Goal: Information Seeking & Learning: Learn about a topic

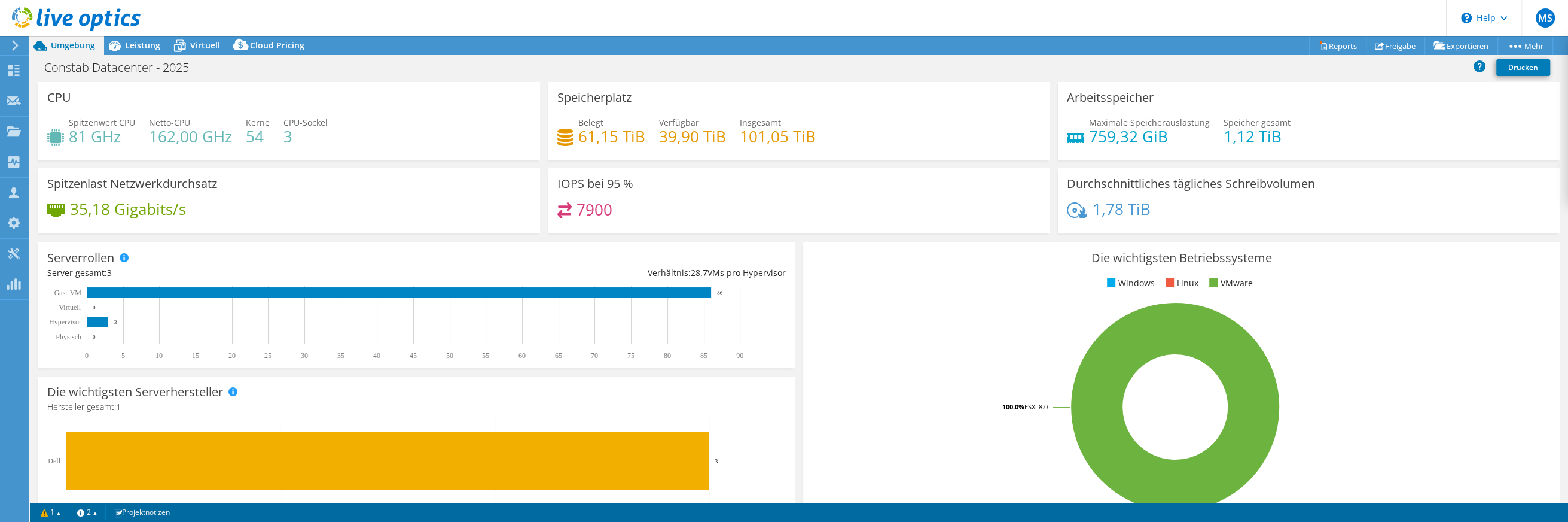
select select "USD"
click at [13, 44] on icon at bounding box center [15, 45] width 9 height 11
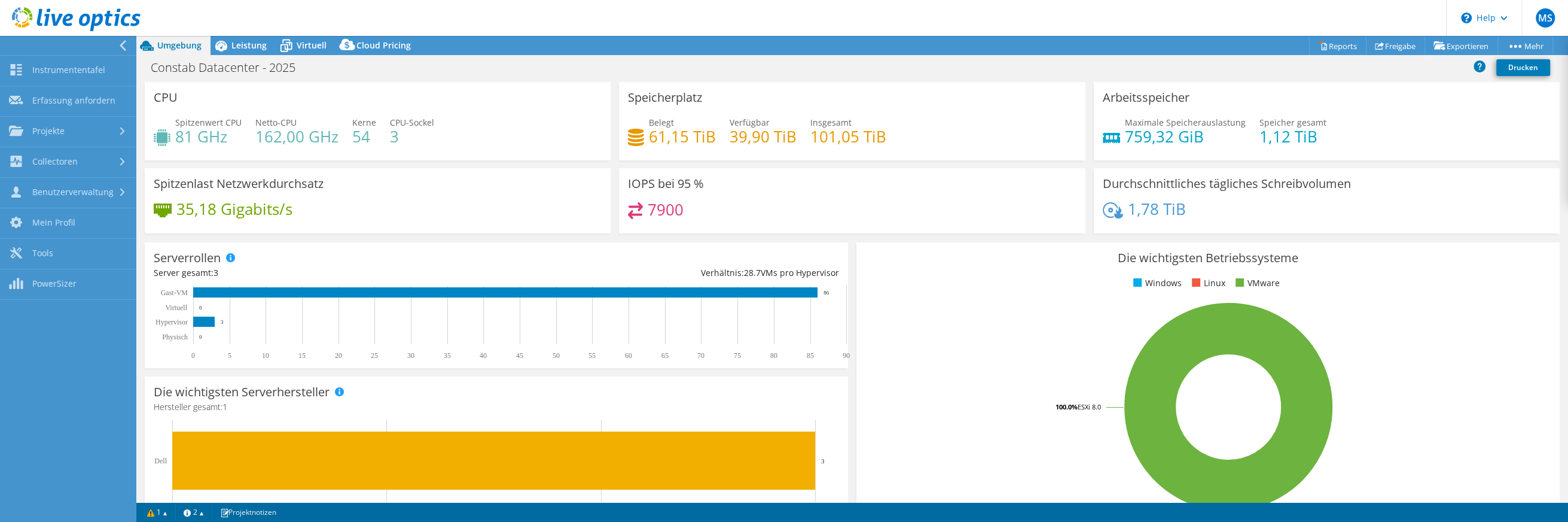
click at [124, 44] on icon at bounding box center [122, 45] width 9 height 11
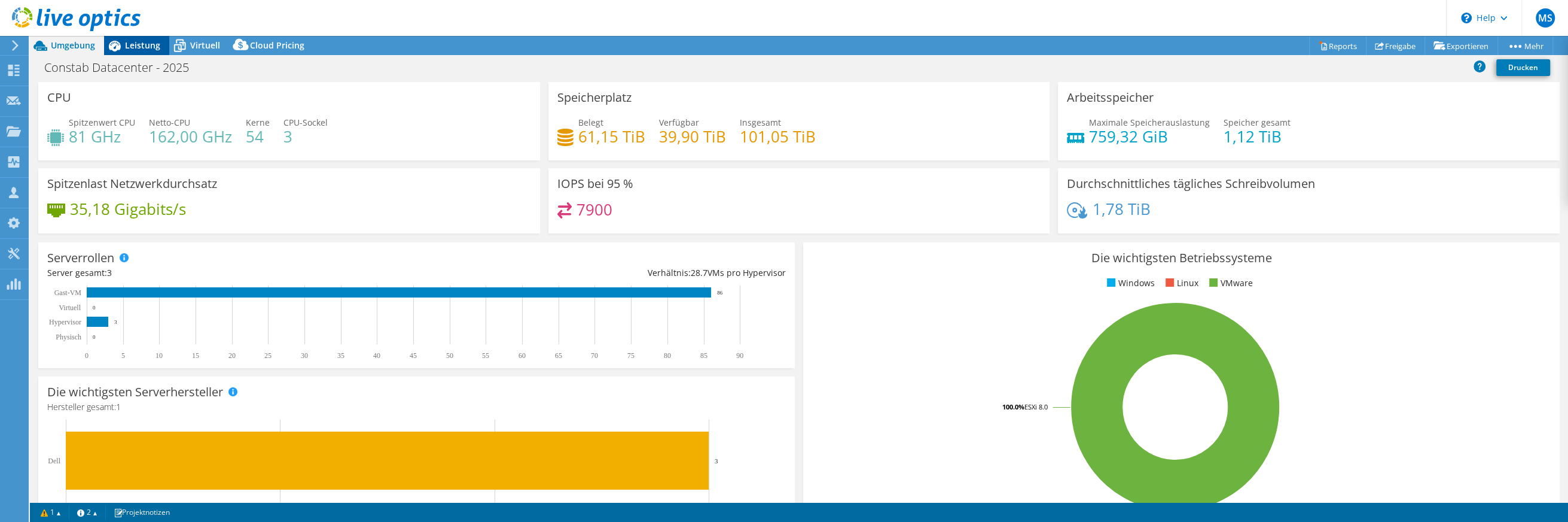
click at [149, 44] on span "Leistung" at bounding box center [143, 44] width 35 height 12
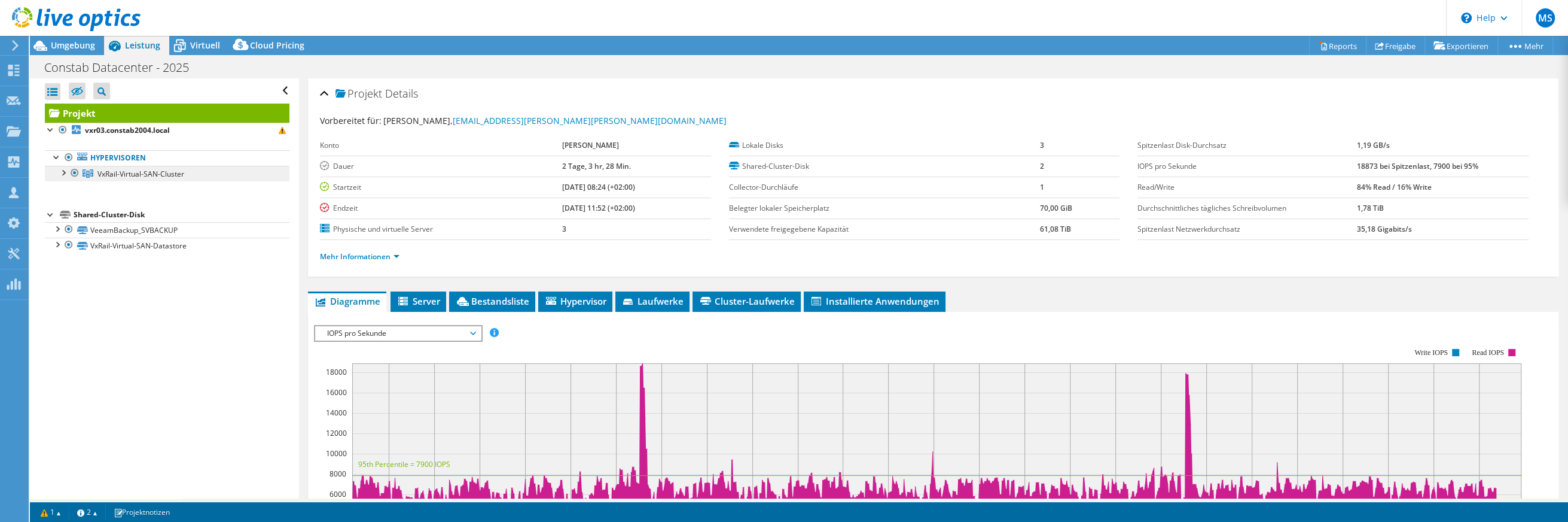
click at [144, 175] on span "VxRail-Virtual-SAN-Cluster" at bounding box center [141, 173] width 87 height 10
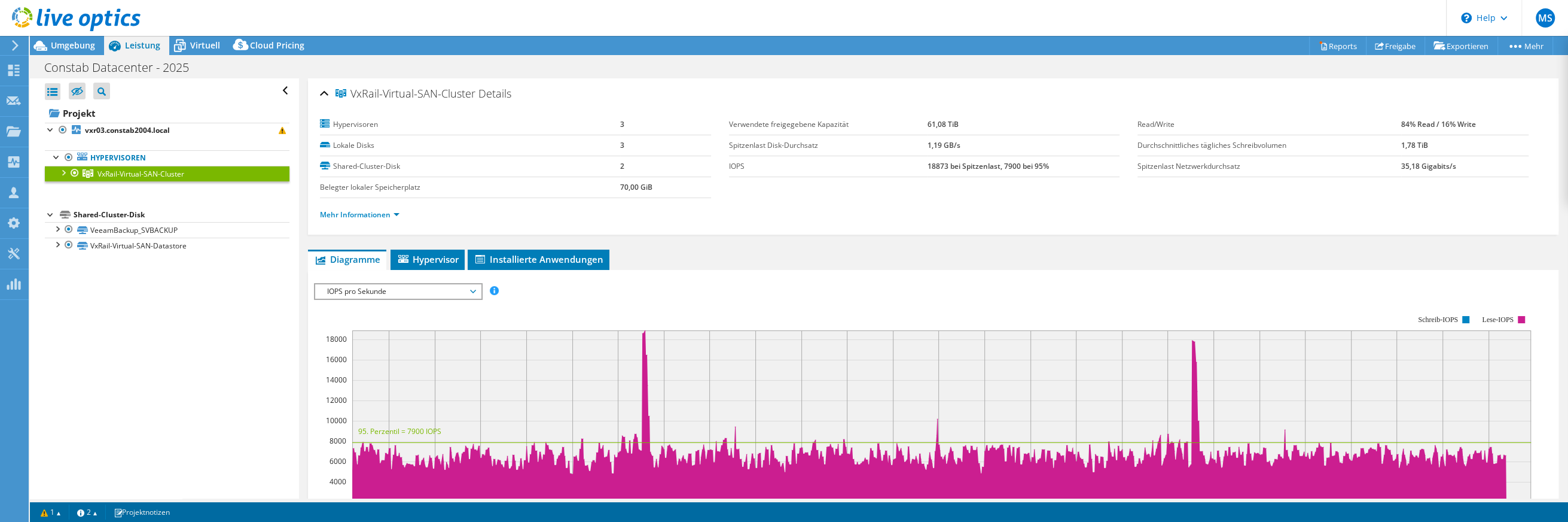
click at [939, 115] on td "61,08 TiB" at bounding box center [1023, 125] width 192 height 21
click at [939, 121] on b "61,08 TiB" at bounding box center [942, 123] width 31 height 10
click at [355, 213] on link "Mehr Informationen" at bounding box center [360, 214] width 80 height 10
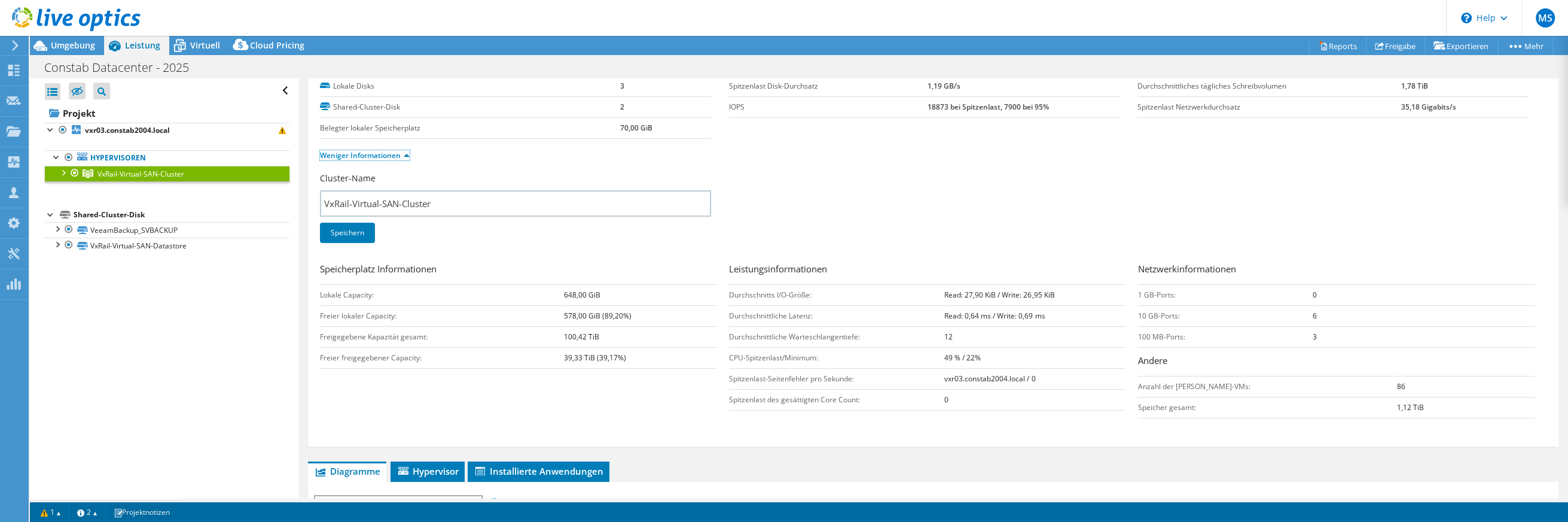
scroll to position [80, 0]
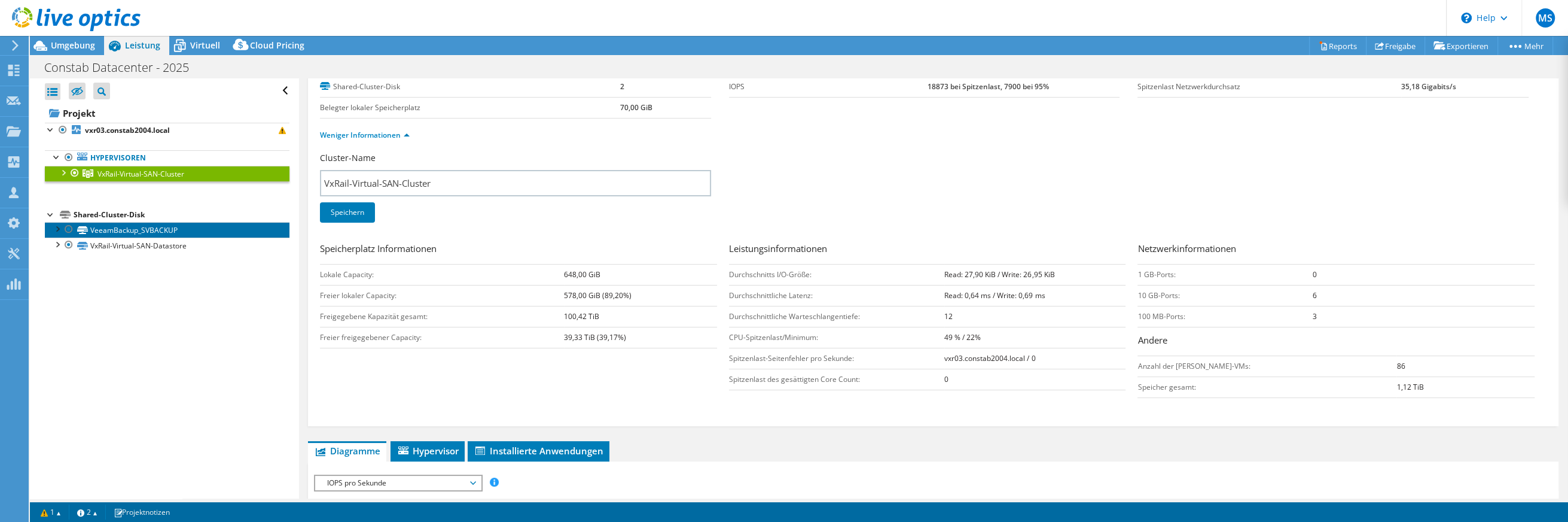
click at [165, 231] on link "VeeamBackup_SVBACKUP" at bounding box center [168, 230] width 245 height 16
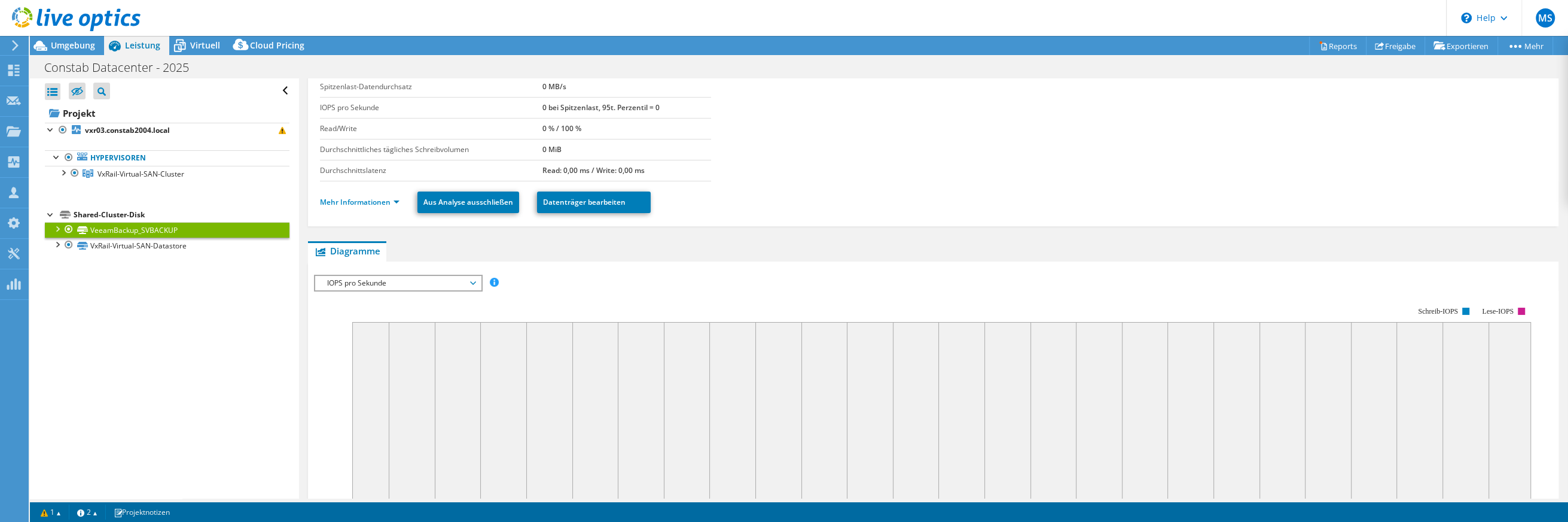
click at [420, 281] on span "IOPS pro Sekunde" at bounding box center [398, 283] width 154 height 14
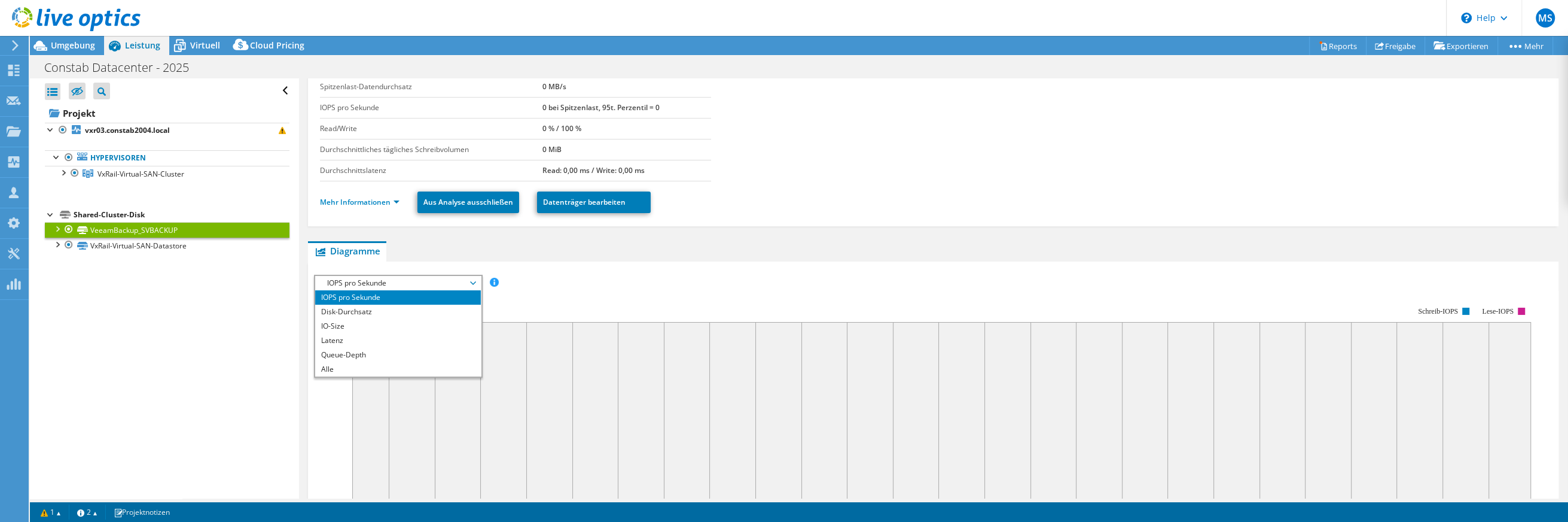
click at [587, 276] on div "IOPS pro Sekunde Disk-Durchsatz IO-Size Latenz Queue-Depth CPU-Prozentwert Arbe…" at bounding box center [934, 282] width 1239 height 16
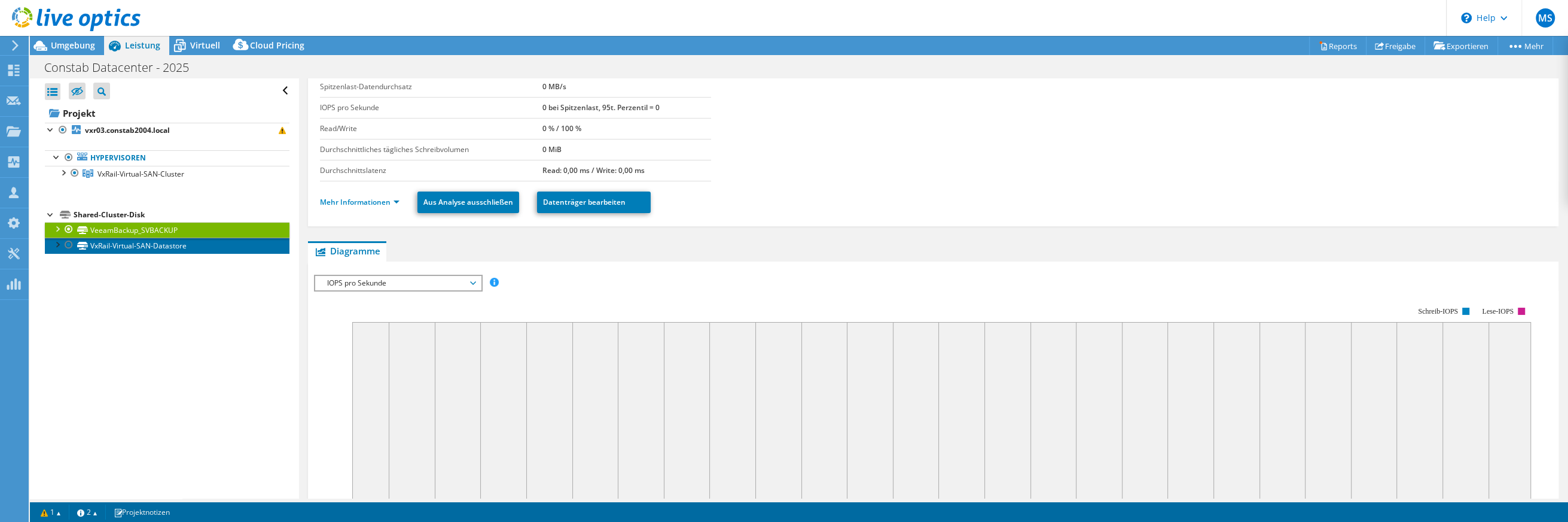
click at [169, 241] on link "VxRail-Virtual-SAN-Datastore" at bounding box center [168, 246] width 245 height 16
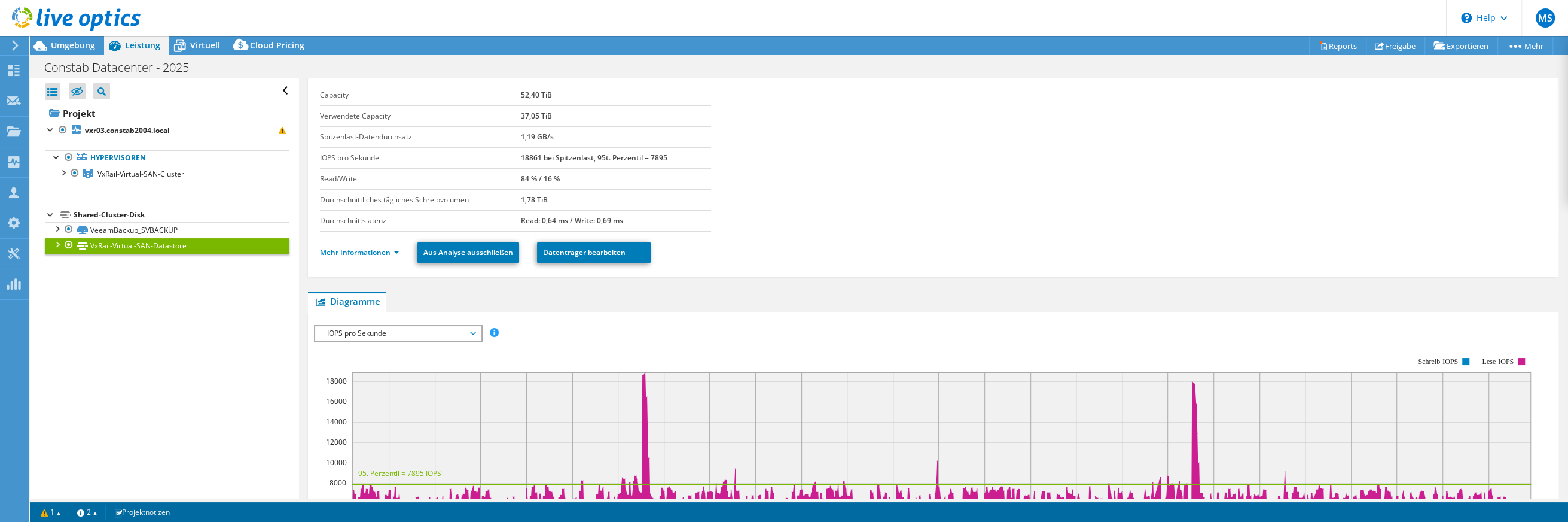
scroll to position [0, 0]
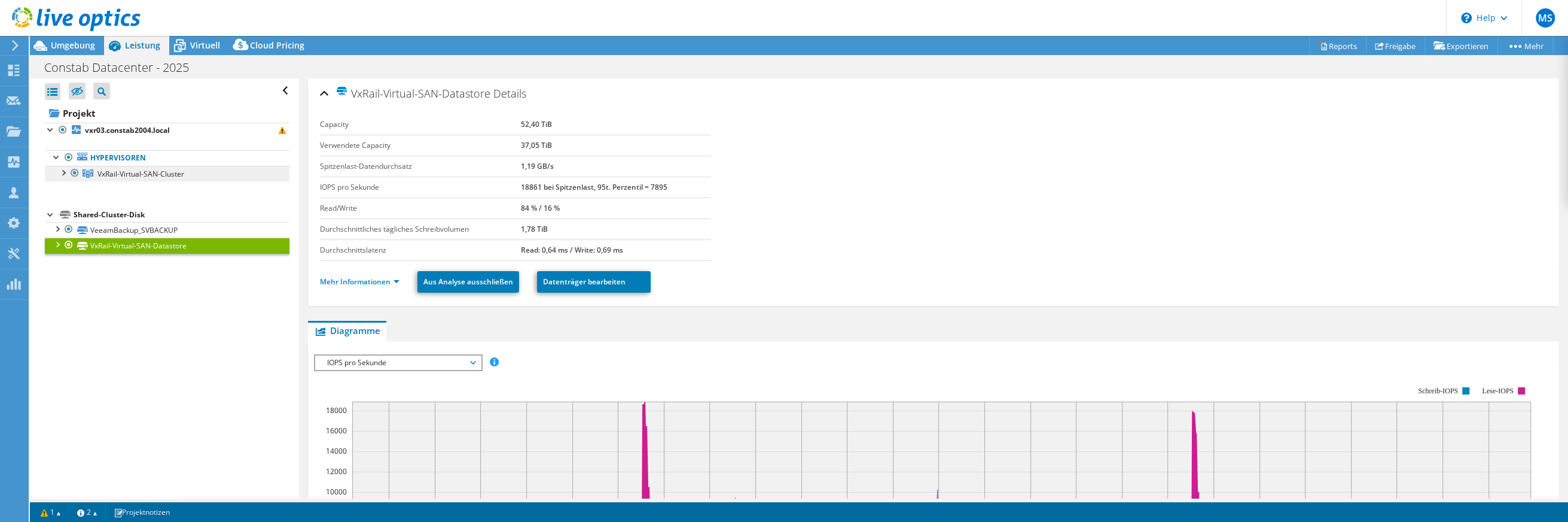
click at [110, 169] on span "VxRail-Virtual-SAN-Cluster" at bounding box center [141, 173] width 87 height 10
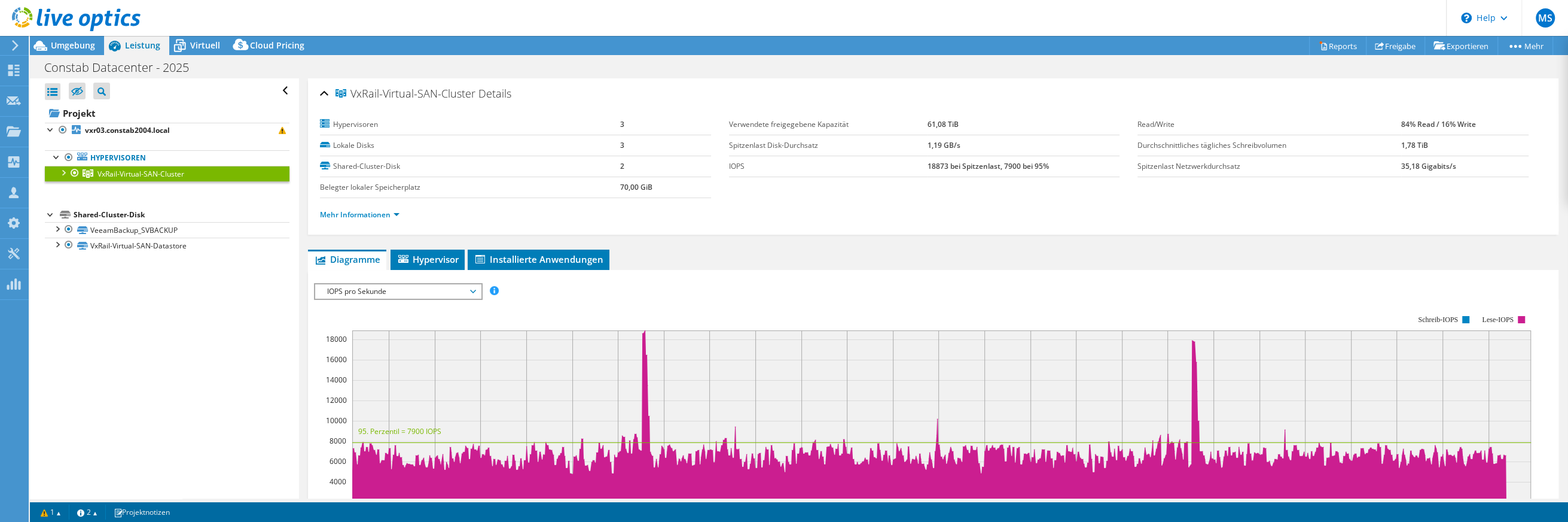
click at [365, 219] on li "Mehr Informationen" at bounding box center [364, 215] width 87 height 13
click at [366, 212] on link "Mehr Informationen" at bounding box center [360, 214] width 80 height 10
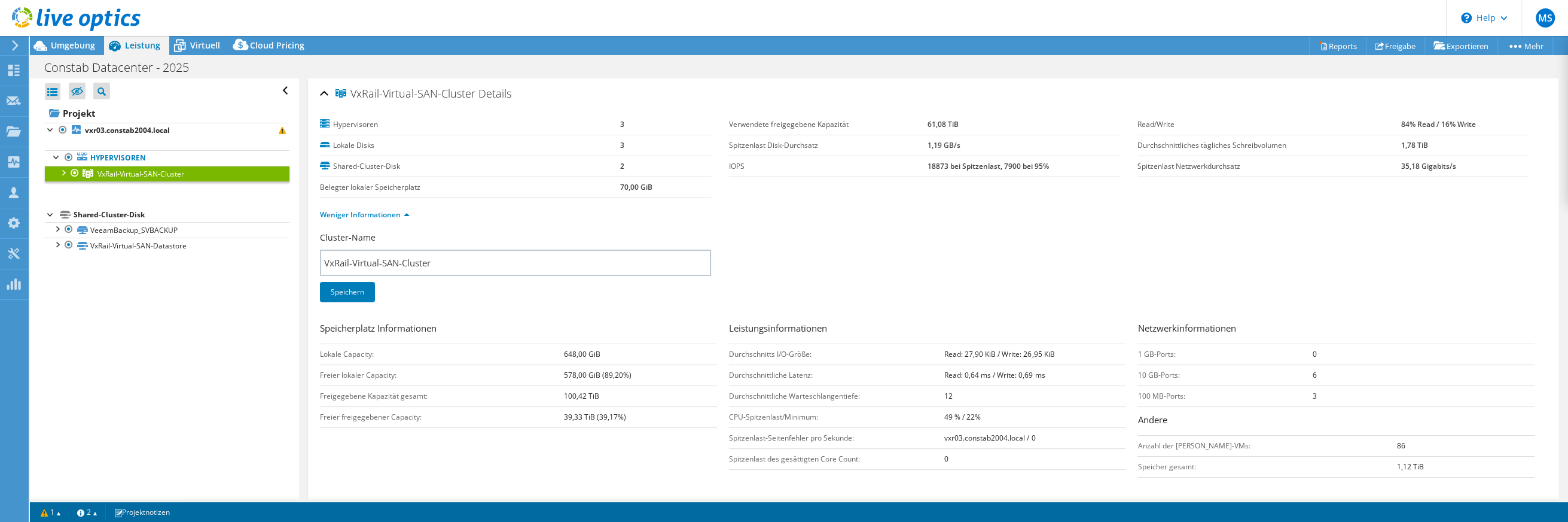
click at [166, 322] on div "Alle öffnen Alle schließen Ausgeschlossene Knoten verbergen Projektbaumfilter" at bounding box center [164, 288] width 269 height 420
drag, startPoint x: 59, startPoint y: 158, endPoint x: 53, endPoint y: 152, distance: 8.5
click at [54, 153] on div at bounding box center [56, 155] width 12 height 12
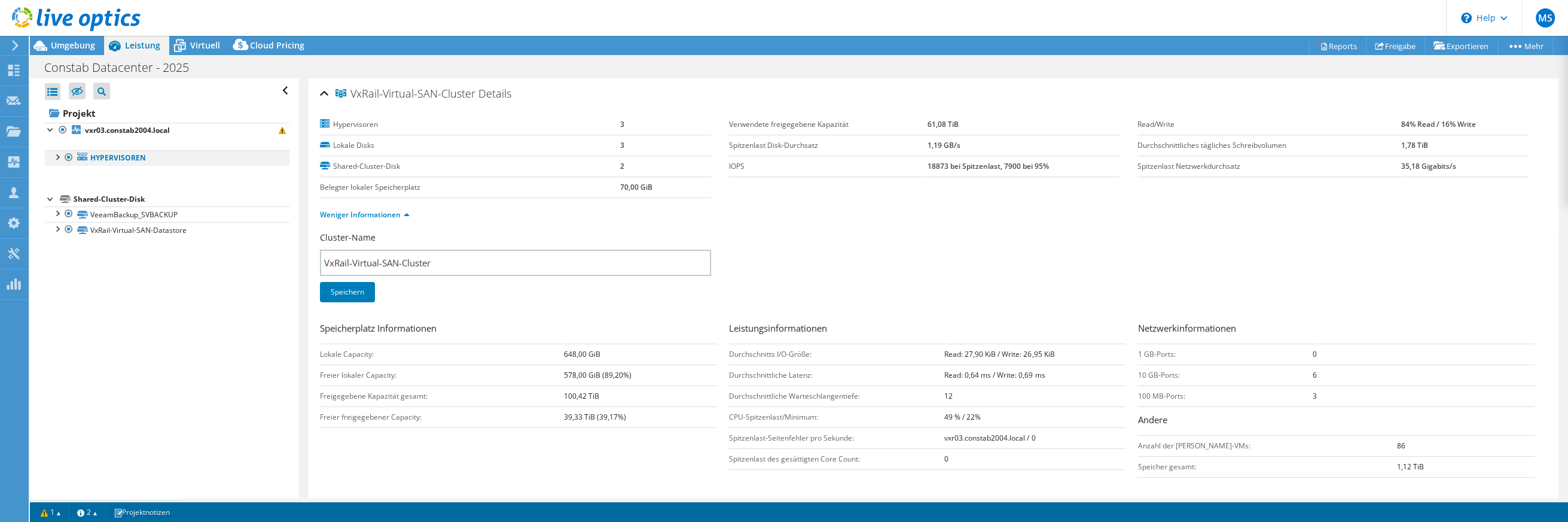
click at [58, 154] on div at bounding box center [56, 155] width 12 height 12
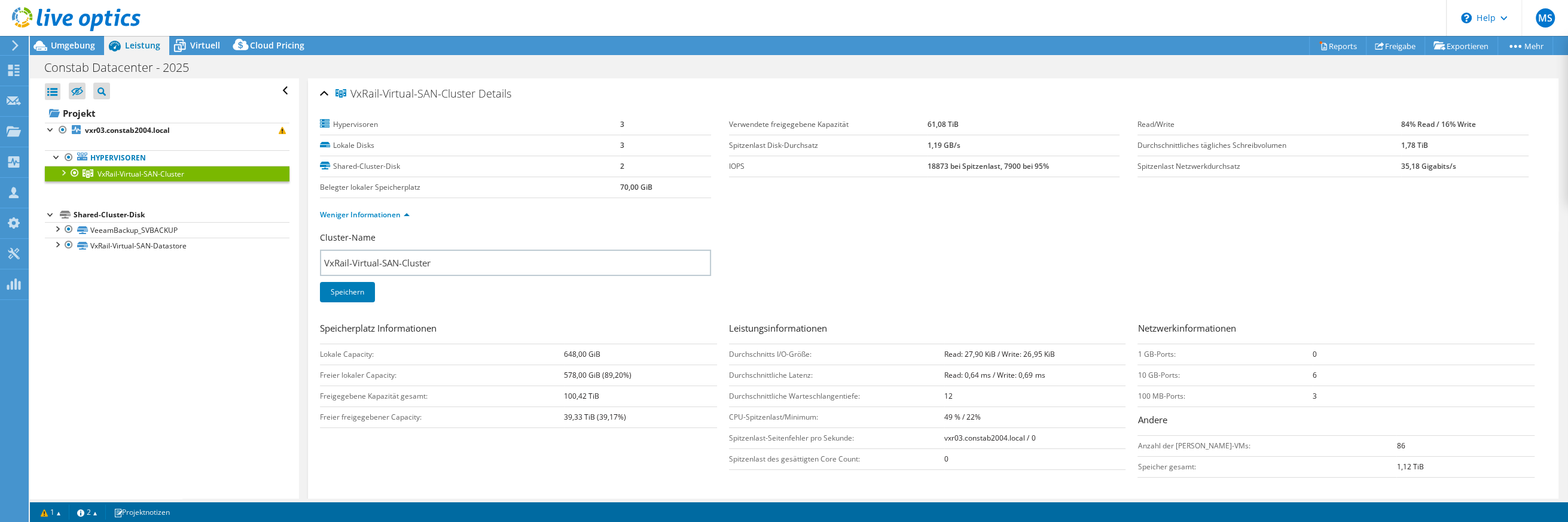
click at [62, 174] on div at bounding box center [62, 171] width 12 height 12
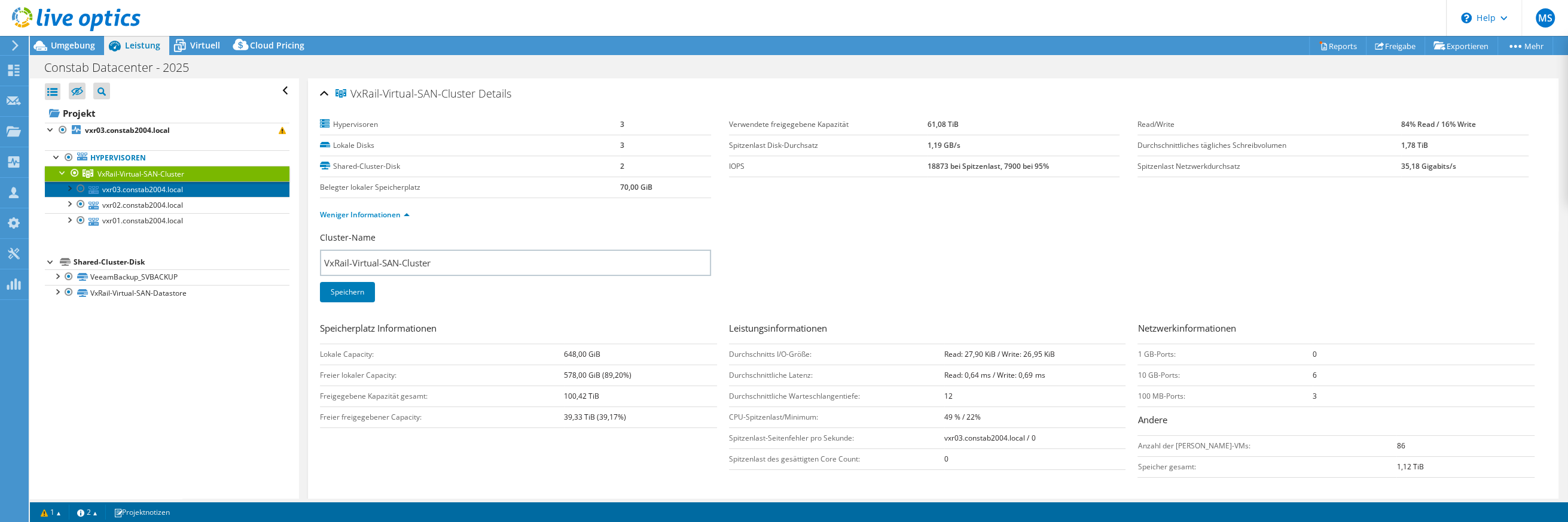
click at [130, 188] on link "vxr03.constab2004.local" at bounding box center [168, 189] width 245 height 16
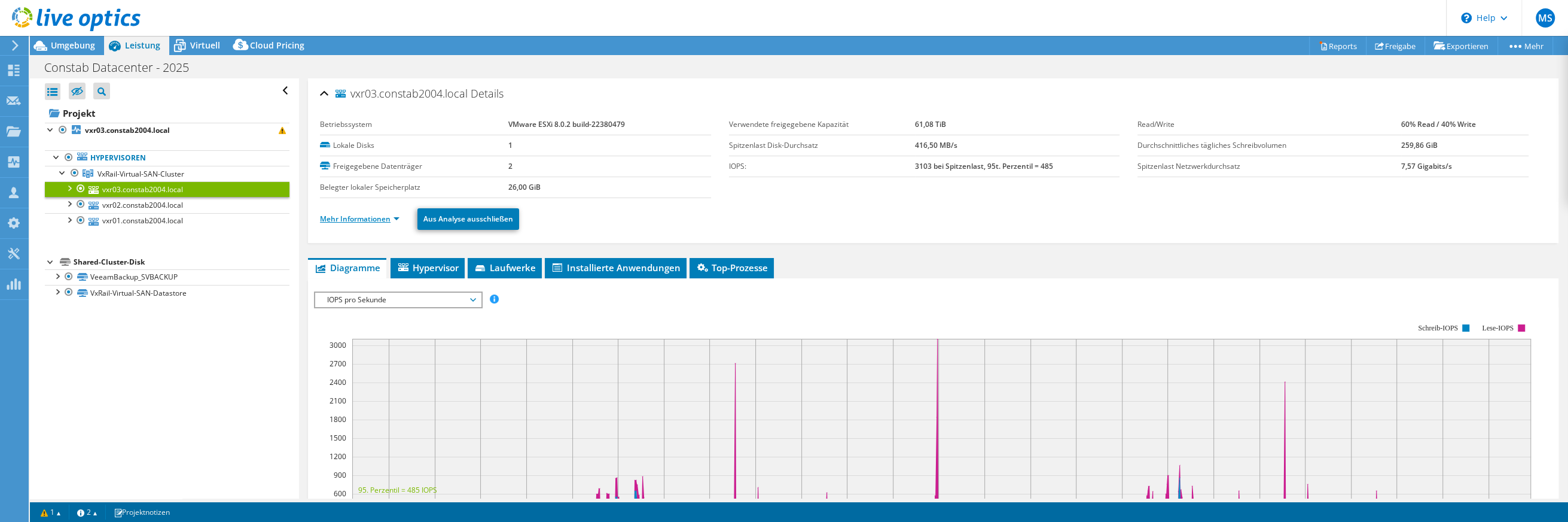
click at [365, 216] on link "Mehr Informationen" at bounding box center [360, 218] width 80 height 10
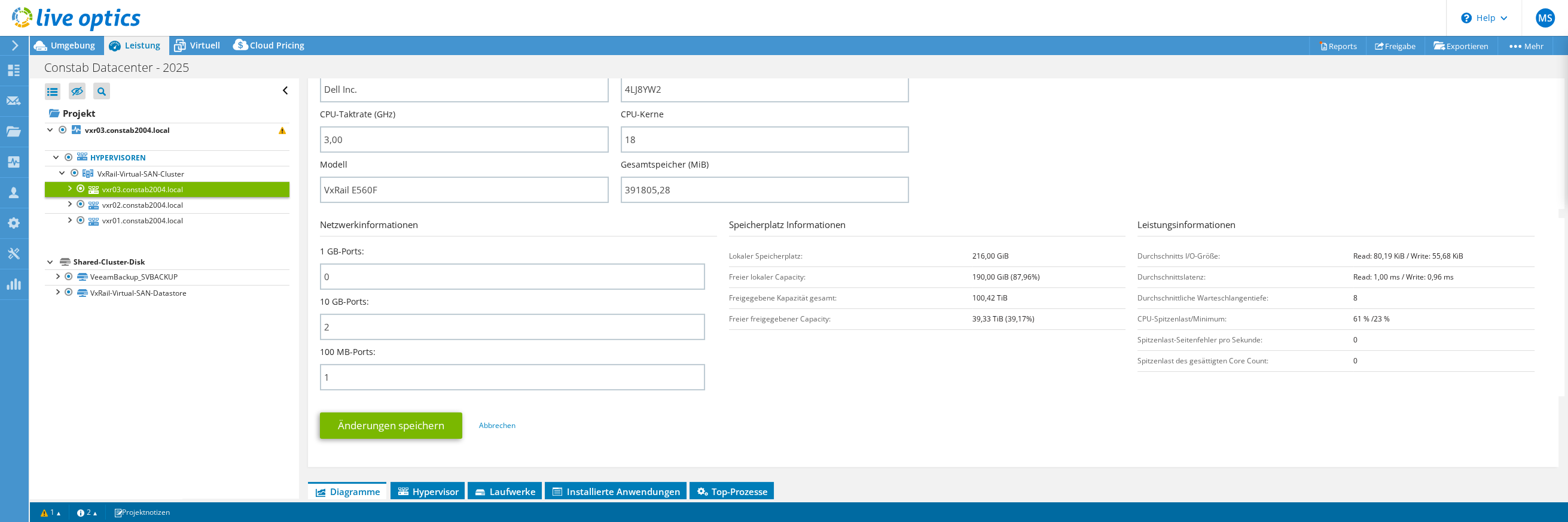
scroll to position [240, 0]
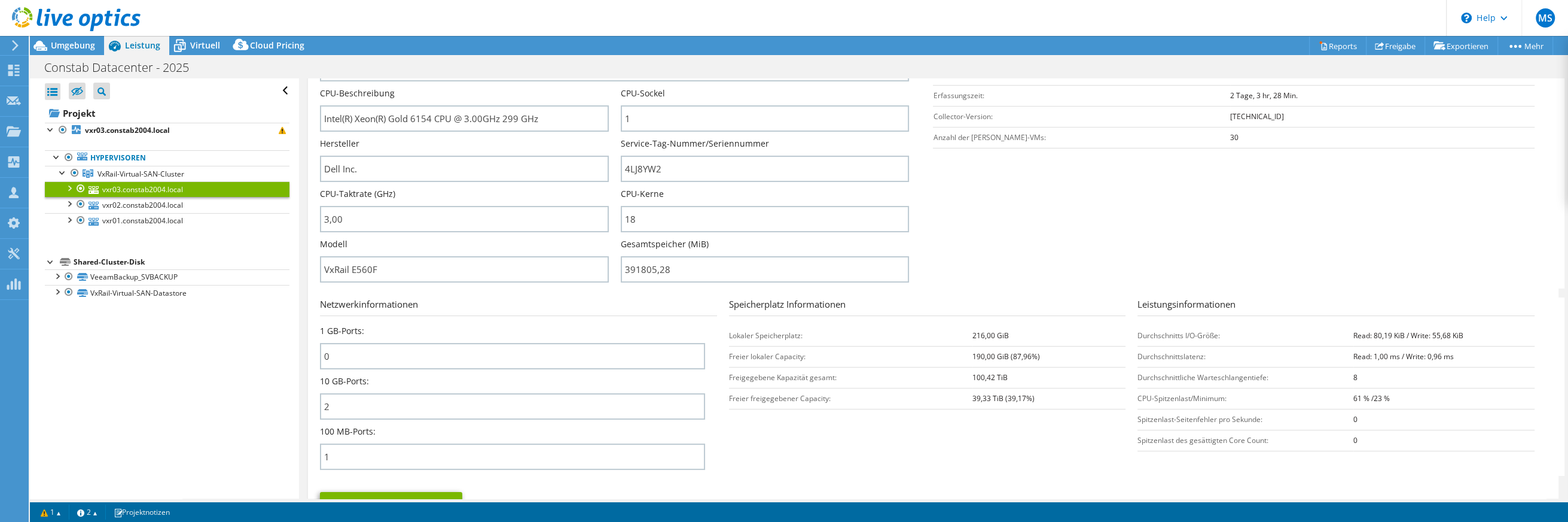
drag, startPoint x: 966, startPoint y: 394, endPoint x: 1033, endPoint y: 394, distance: 67.0
click at [1033, 394] on tr "Freier freigegebener Capacity: 39,33 TiB (39,17%)" at bounding box center [928, 399] width 398 height 21
click at [1054, 391] on td "39,33 TiB (39,17%)" at bounding box center [1049, 399] width 154 height 21
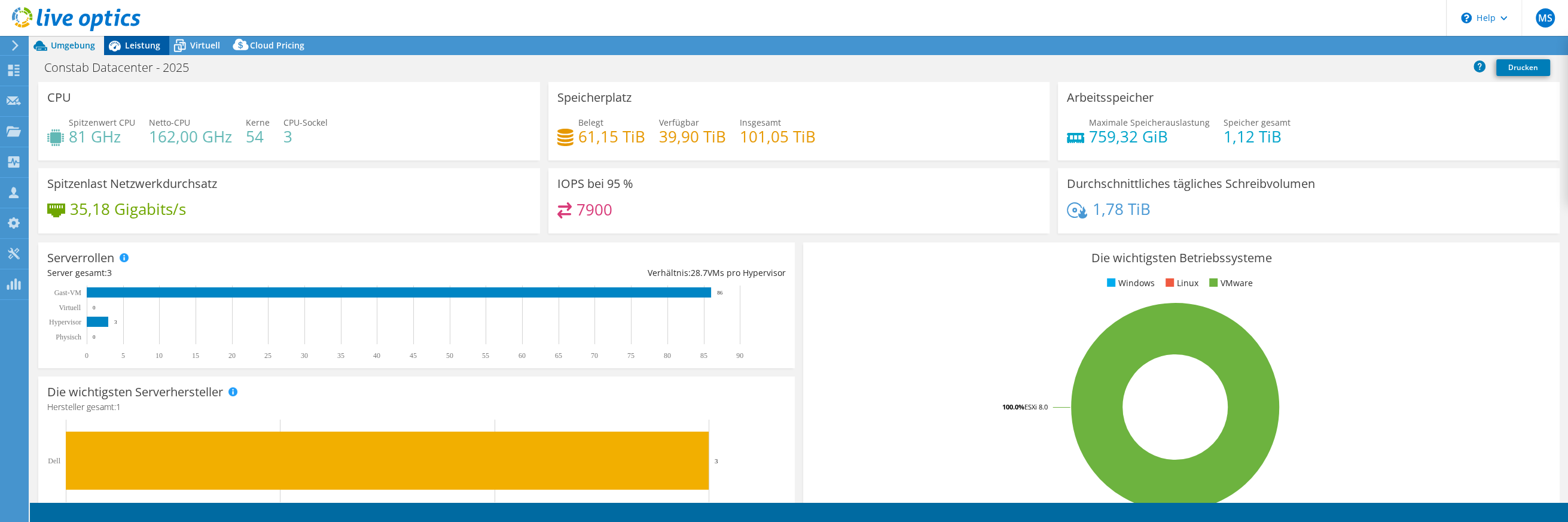
drag, startPoint x: 132, startPoint y: 47, endPoint x: 121, endPoint y: 49, distance: 11.2
click at [132, 47] on span "Leistung" at bounding box center [143, 44] width 35 height 12
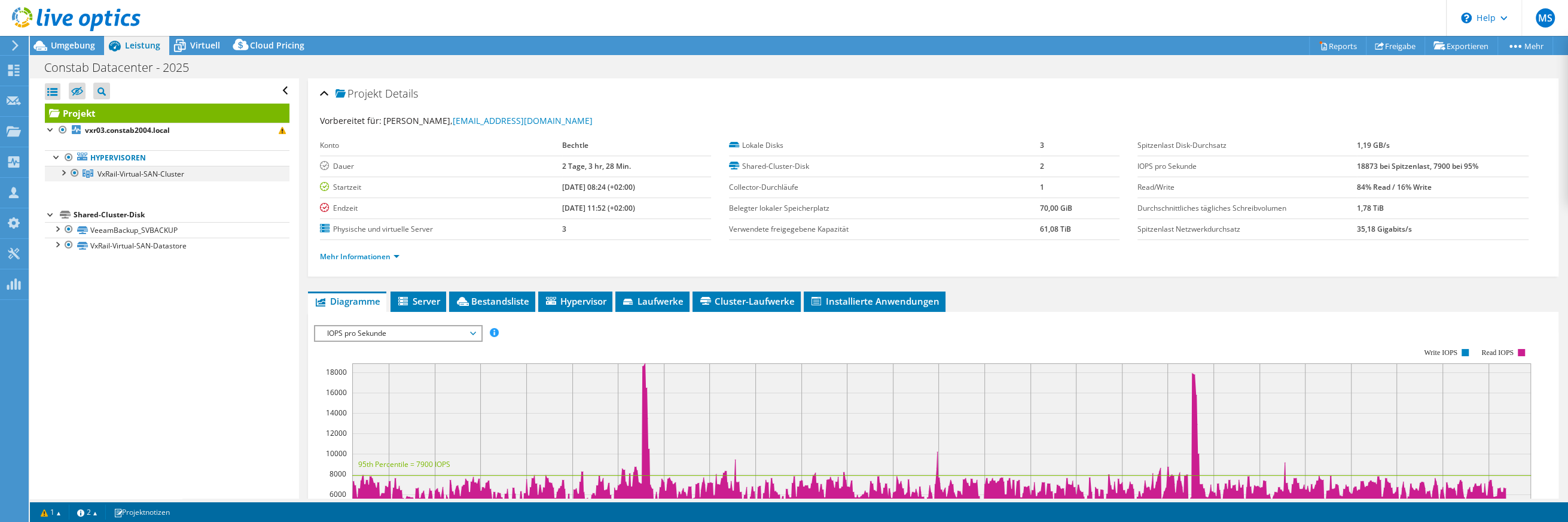
click at [61, 171] on div at bounding box center [62, 171] width 12 height 12
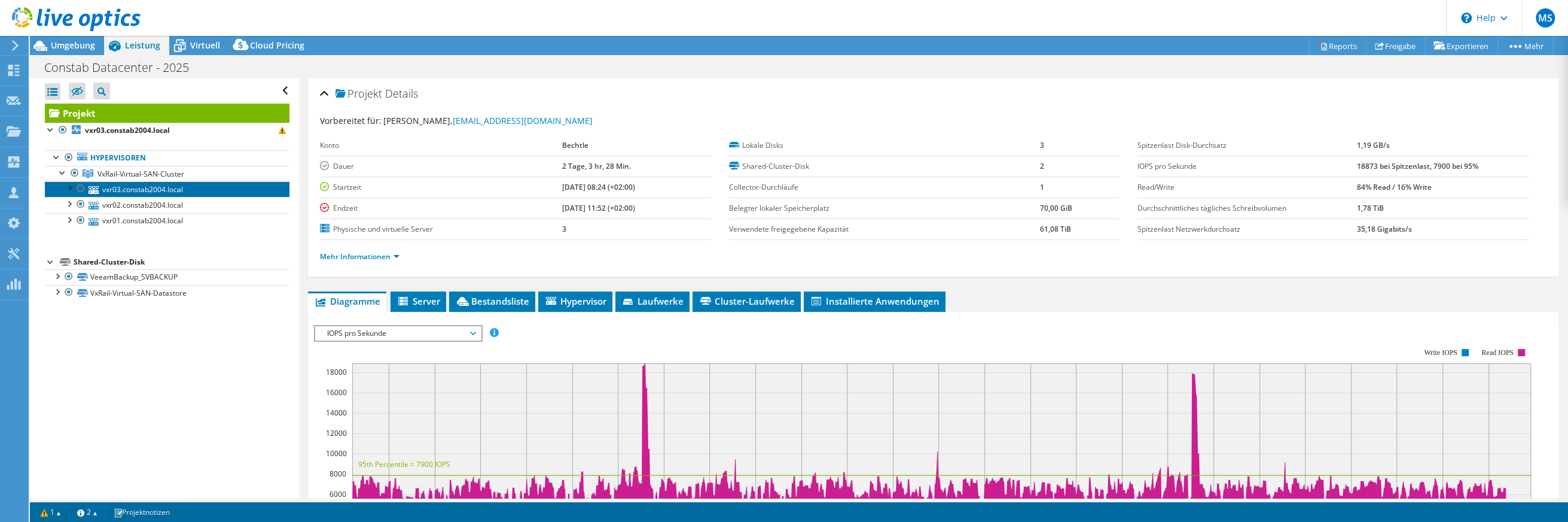
click at [154, 184] on link "vxr03.constab2004.local" at bounding box center [168, 189] width 245 height 16
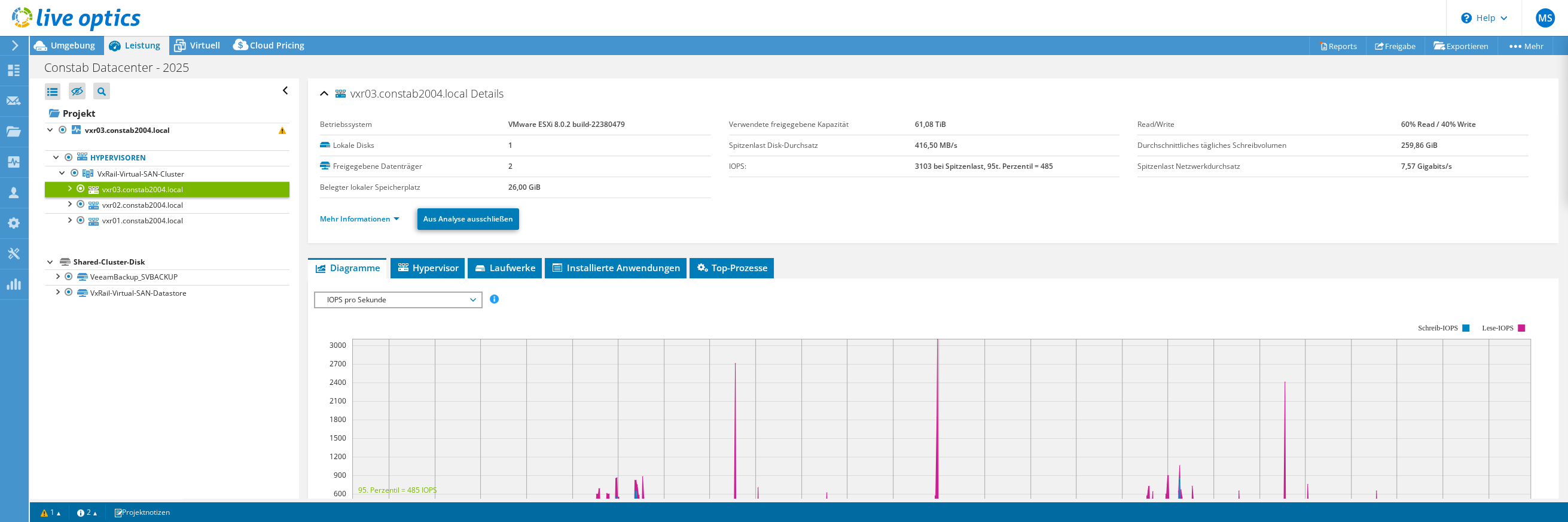
click at [375, 297] on span "IOPS pro Sekunde" at bounding box center [398, 300] width 154 height 14
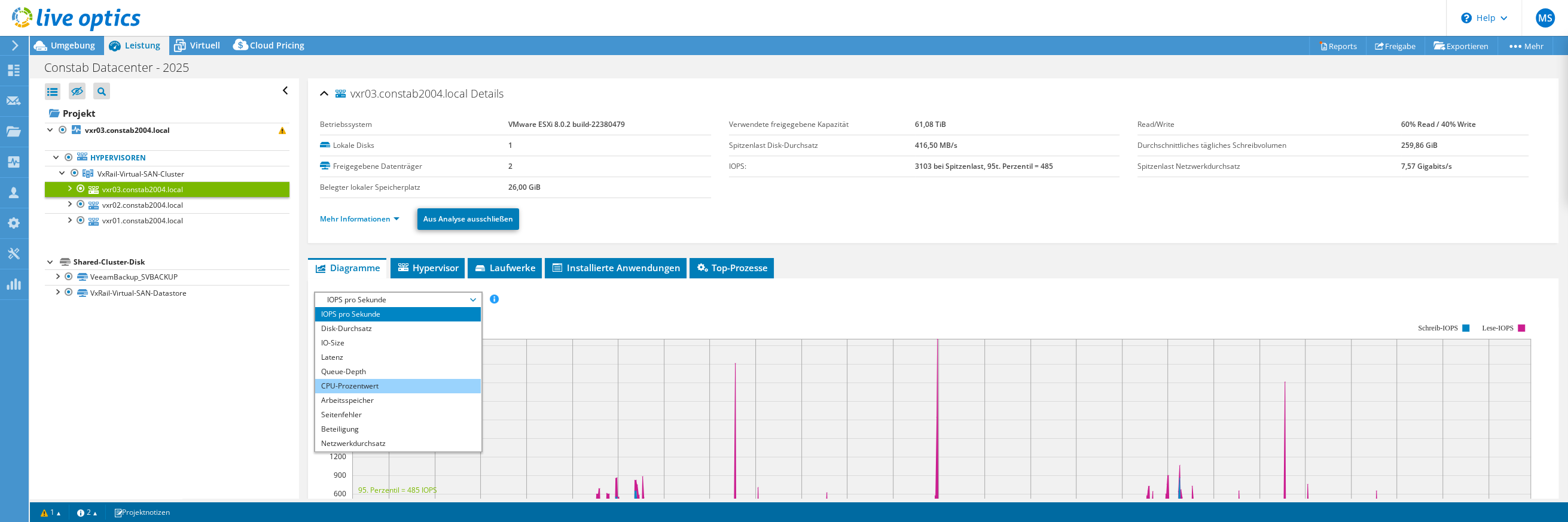
click at [353, 381] on li "CPU-Prozentwert" at bounding box center [398, 386] width 166 height 14
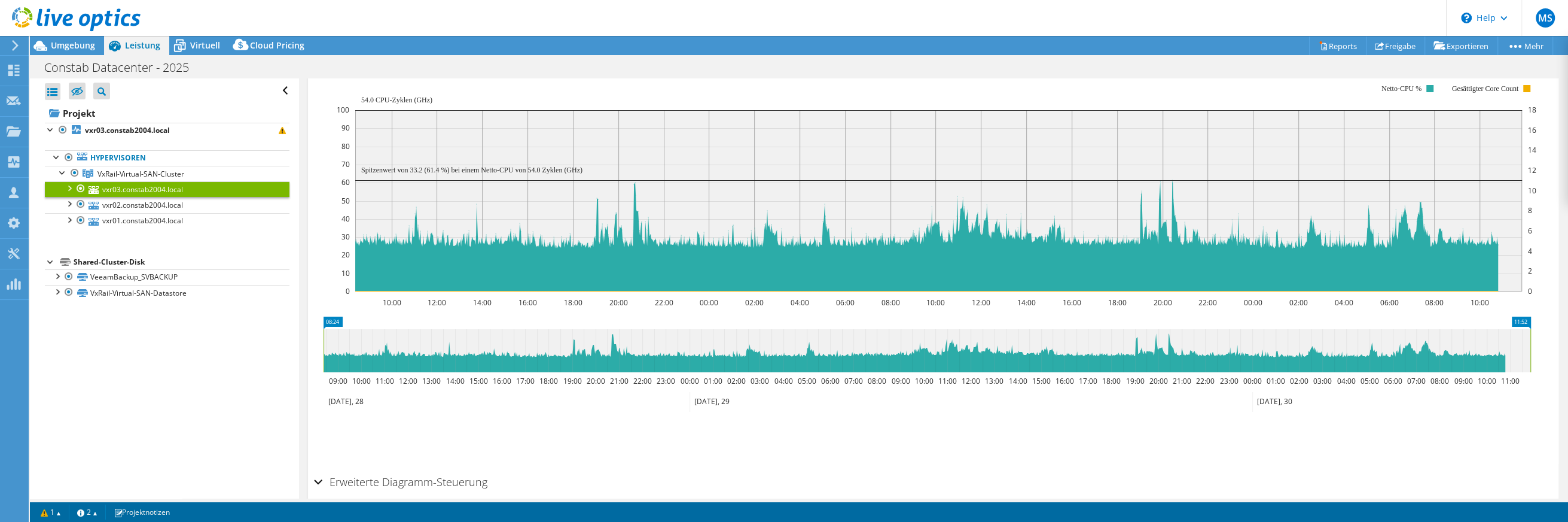
scroll to position [80, 0]
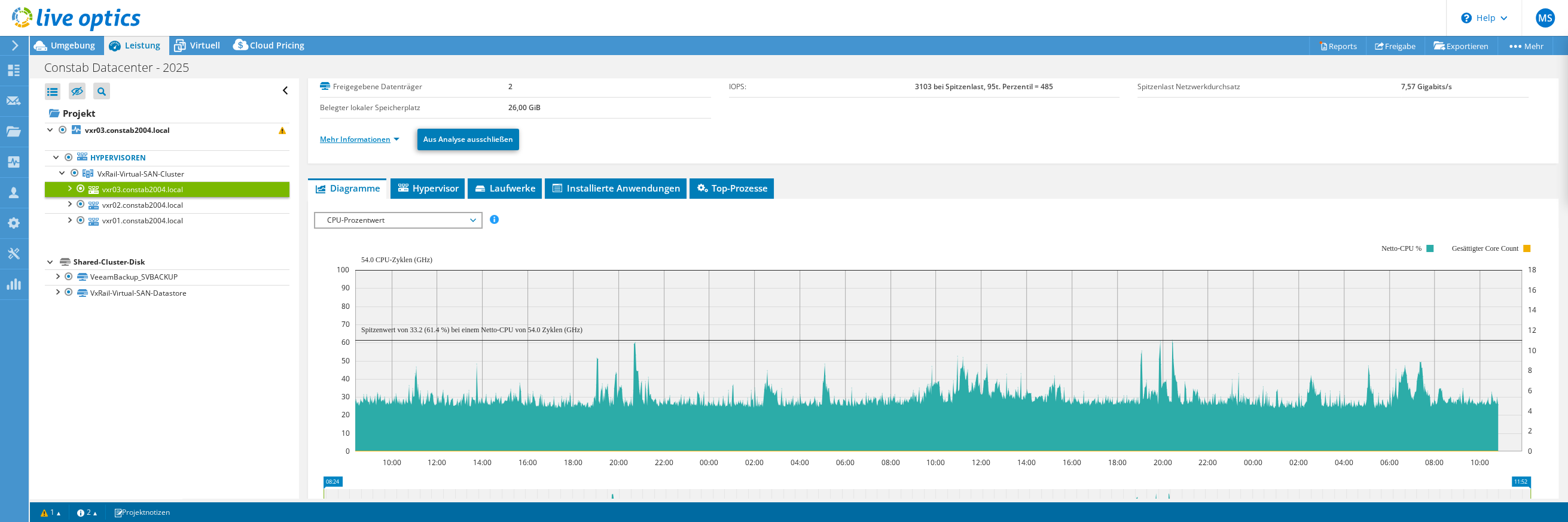
click at [374, 138] on link "Mehr Informationen" at bounding box center [360, 138] width 80 height 10
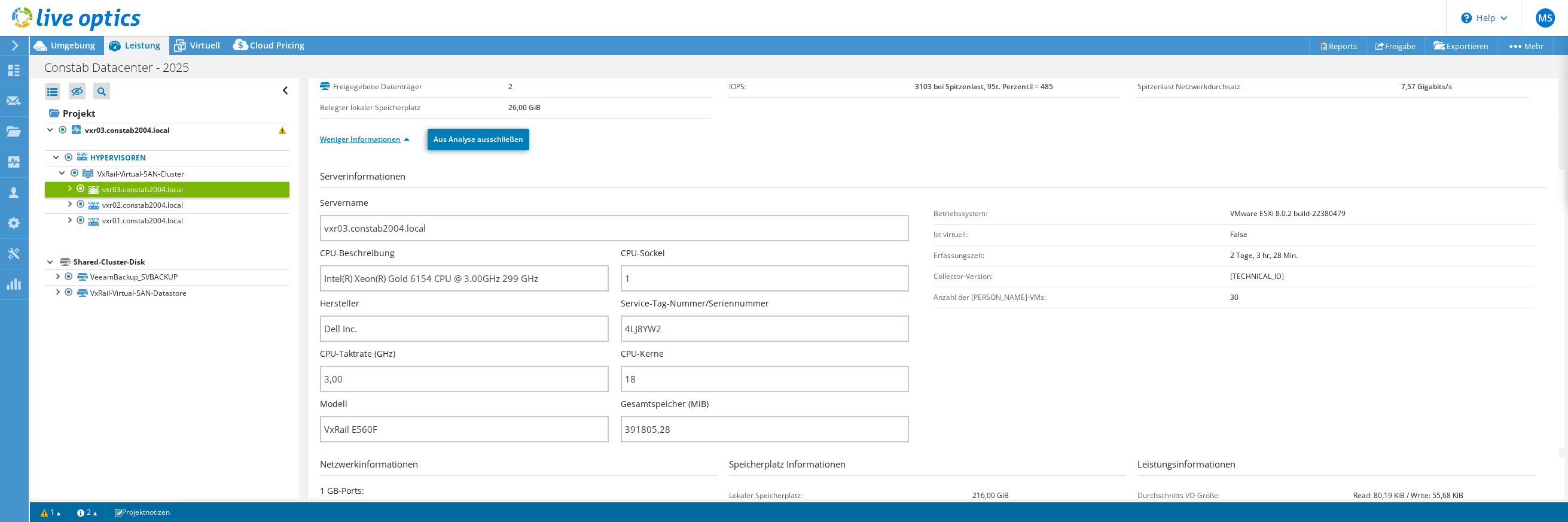
click at [368, 137] on link "Weniger Informationen" at bounding box center [365, 138] width 90 height 10
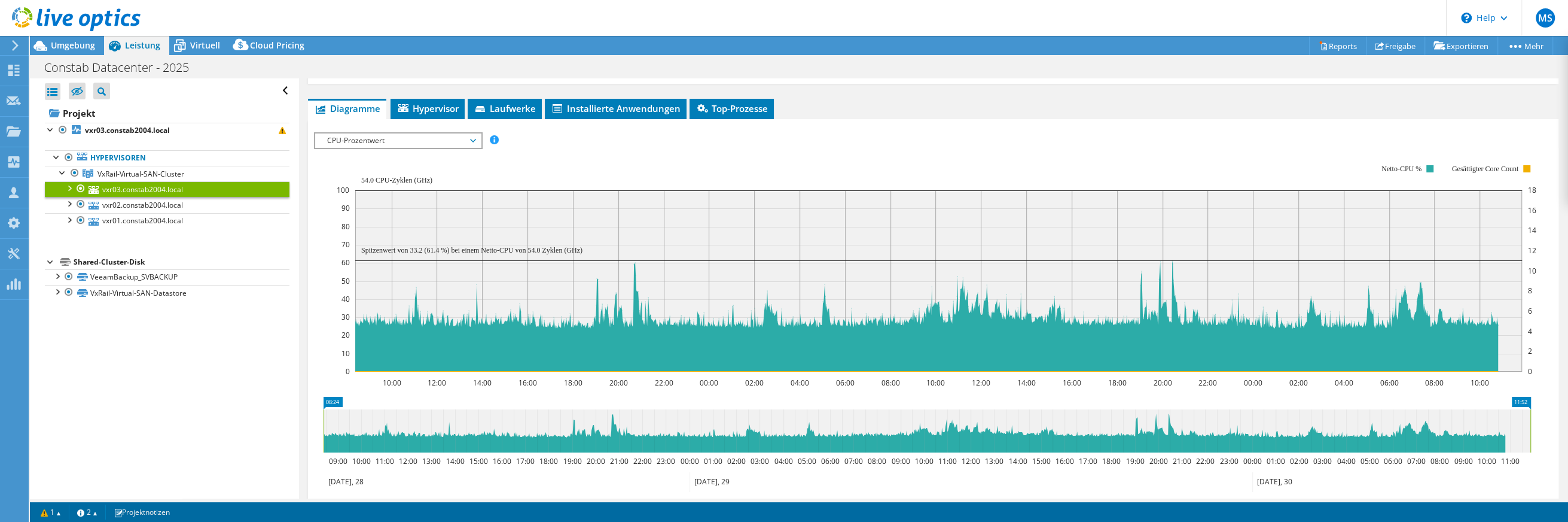
scroll to position [0, 0]
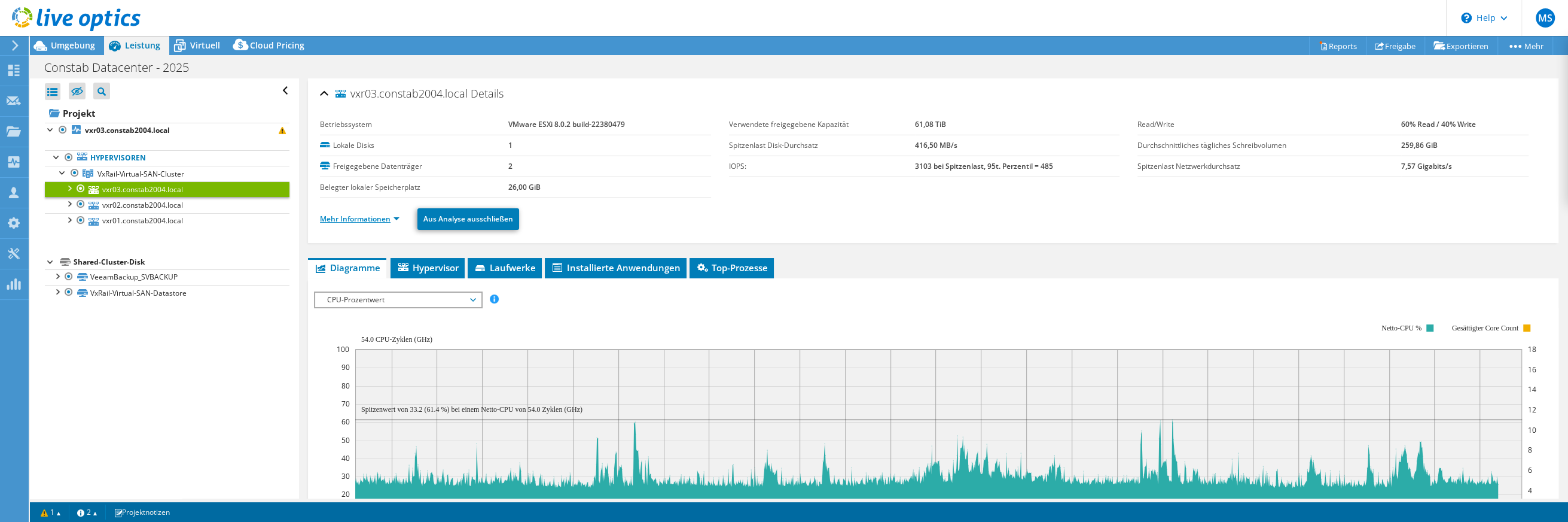
click at [369, 219] on link "Mehr Informationen" at bounding box center [360, 218] width 80 height 10
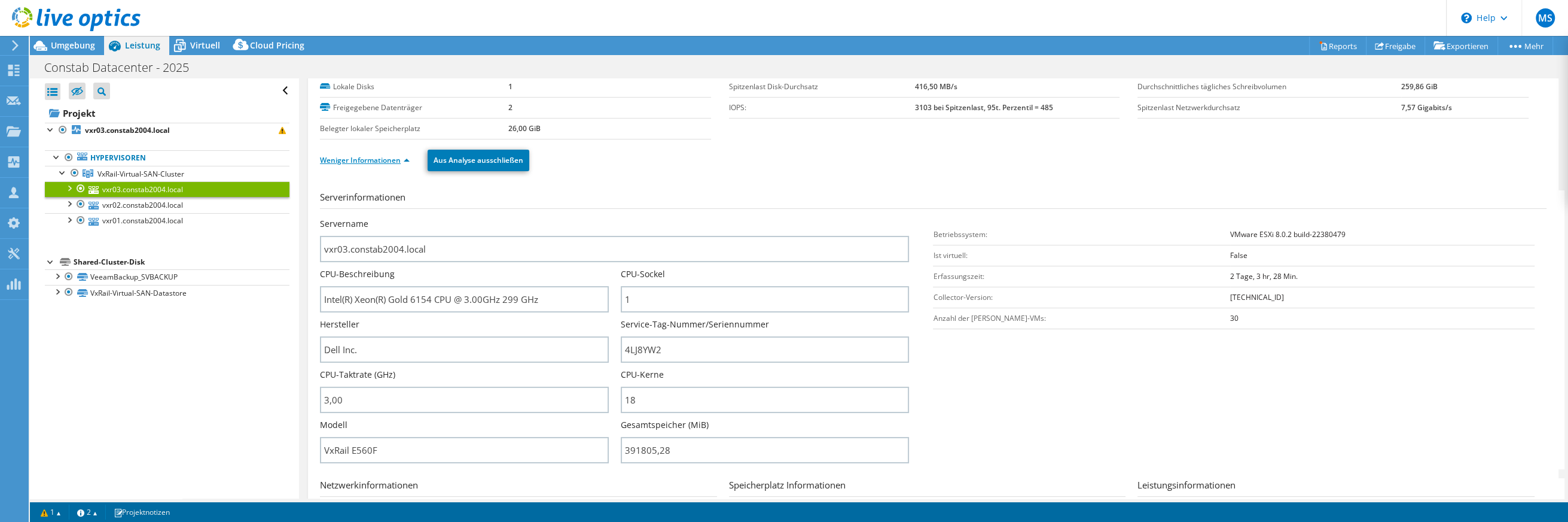
scroll to position [80, 0]
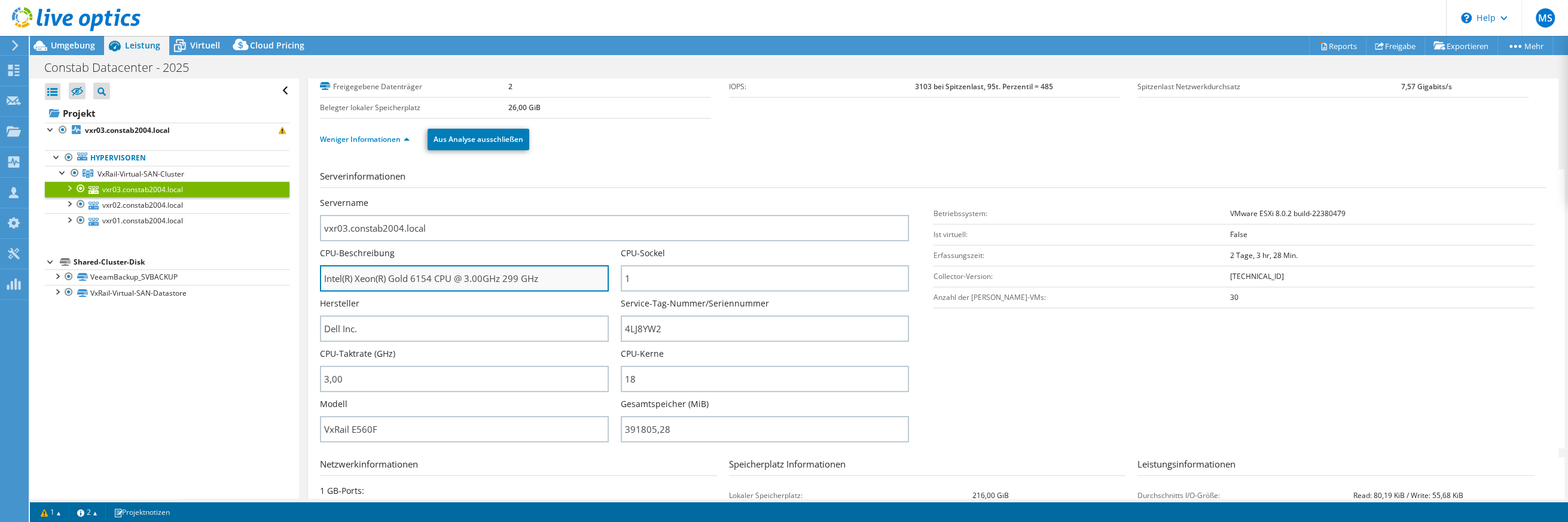
drag, startPoint x: 324, startPoint y: 274, endPoint x: 434, endPoint y: 278, distance: 110.1
click at [434, 278] on input "Intel(R) Xeon(R) Gold 6154 CPU @ 3.00GHz 299 GHz" at bounding box center [465, 279] width 289 height 27
click at [241, 367] on div "Alle öffnen Alle schließen Ausgeschlossene Knoten verbergen Projektbaumfilter" at bounding box center [164, 288] width 269 height 420
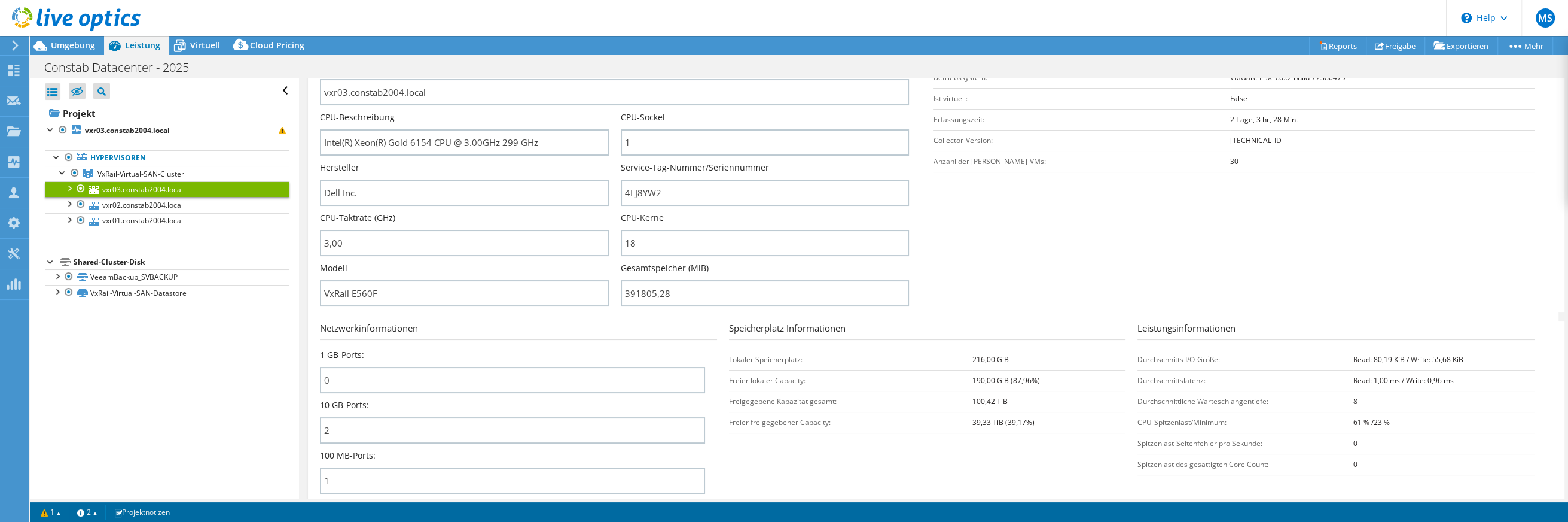
scroll to position [159, 0]
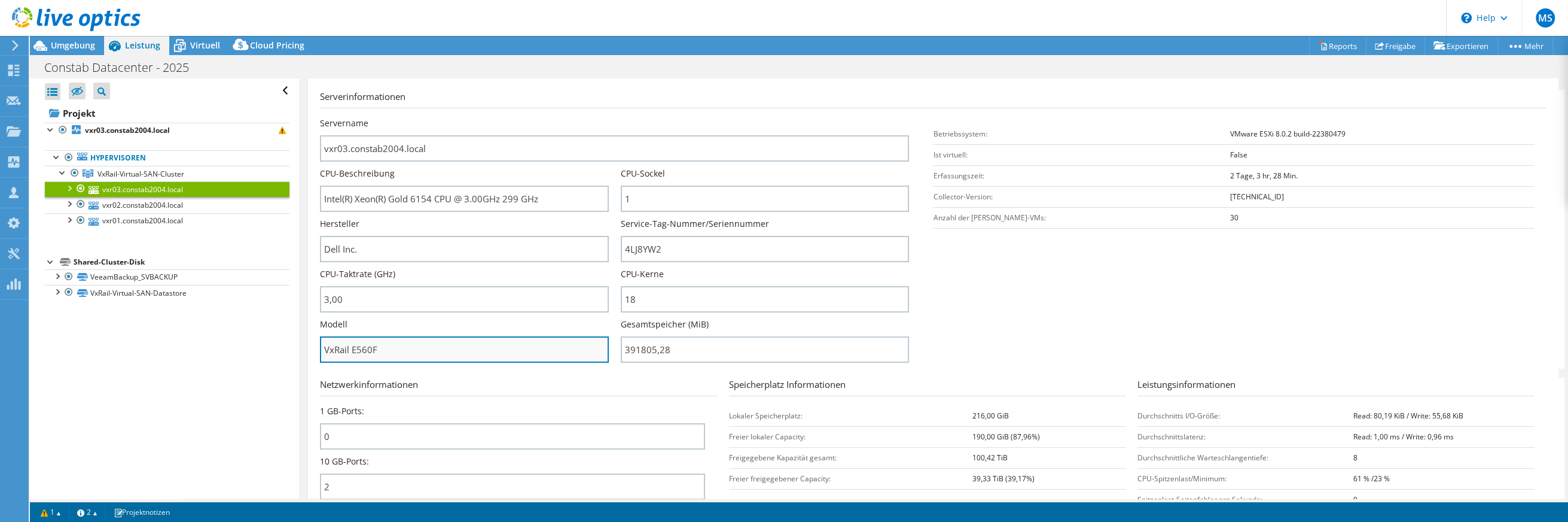
click at [381, 344] on input "VxRail E560F" at bounding box center [465, 350] width 289 height 27
drag, startPoint x: 381, startPoint y: 344, endPoint x: 323, endPoint y: 339, distance: 58.2
click at [323, 339] on input "VxRail E560F" at bounding box center [465, 350] width 289 height 27
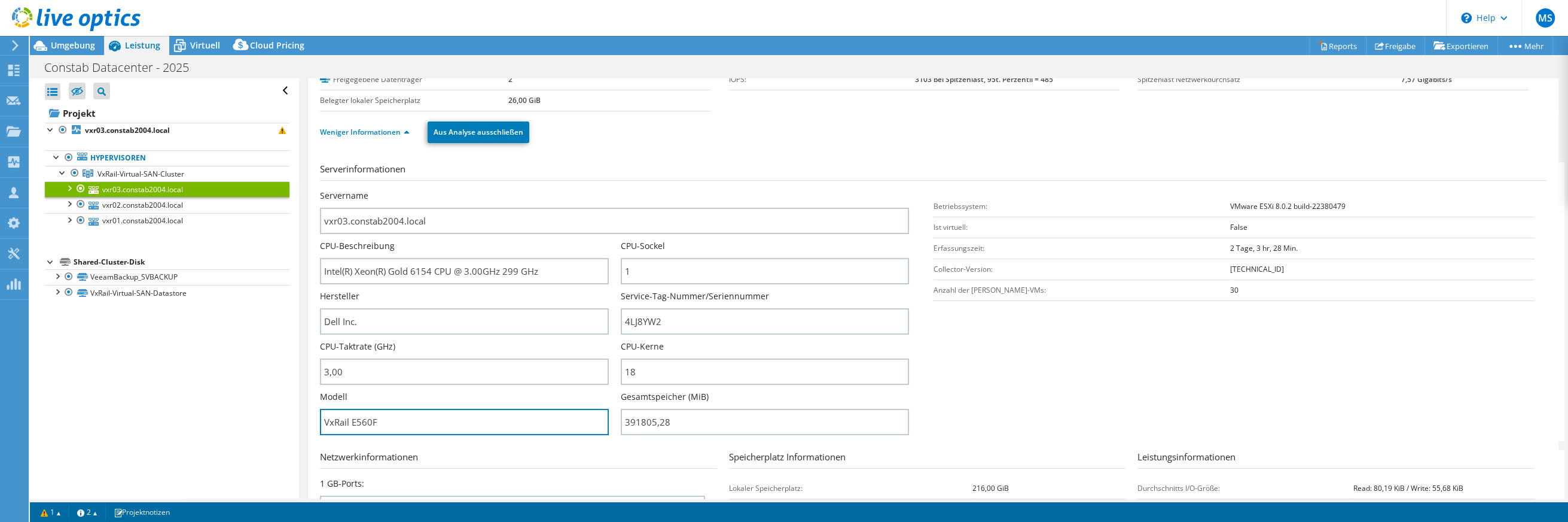
scroll to position [80, 0]
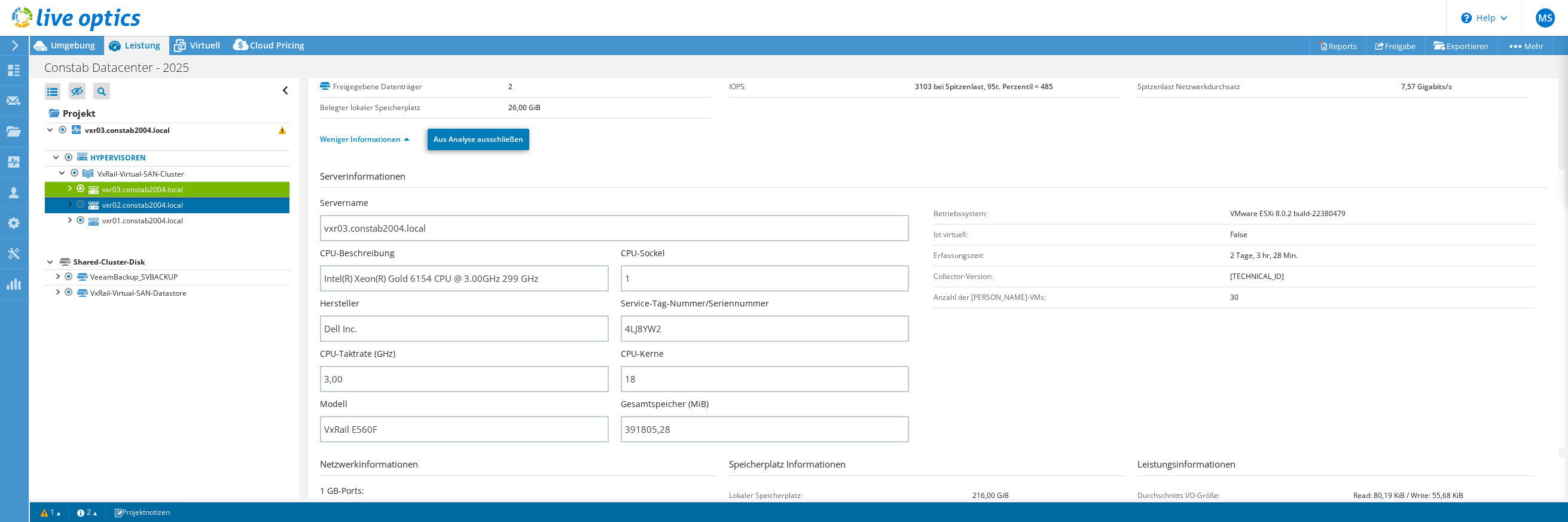
click at [155, 202] on link "vxr02.constab2004.local" at bounding box center [168, 205] width 245 height 16
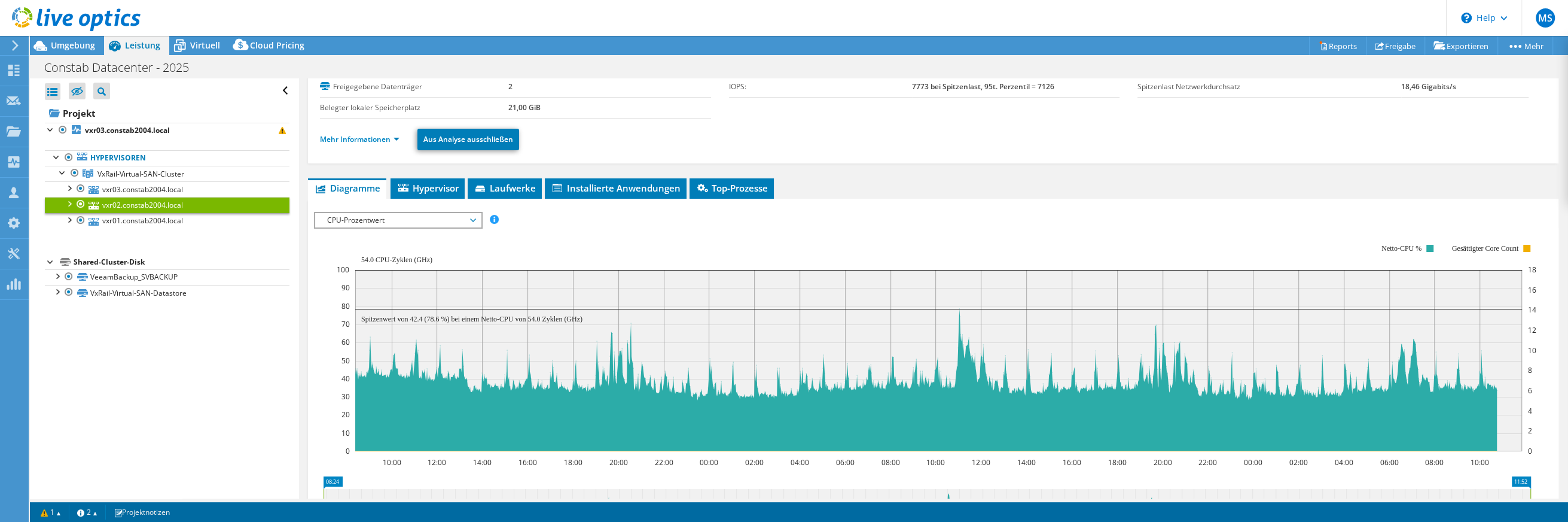
click at [365, 219] on span "CPU-Prozentwert" at bounding box center [398, 220] width 154 height 14
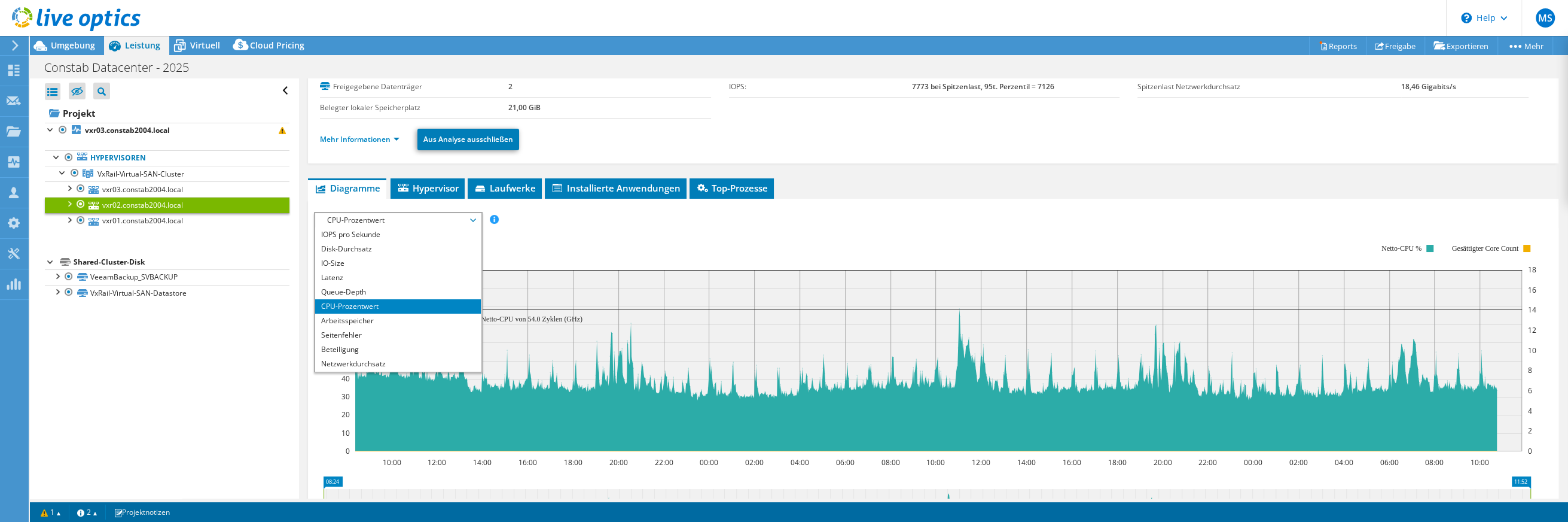
click at [365, 219] on span "CPU-Prozentwert" at bounding box center [398, 220] width 154 height 14
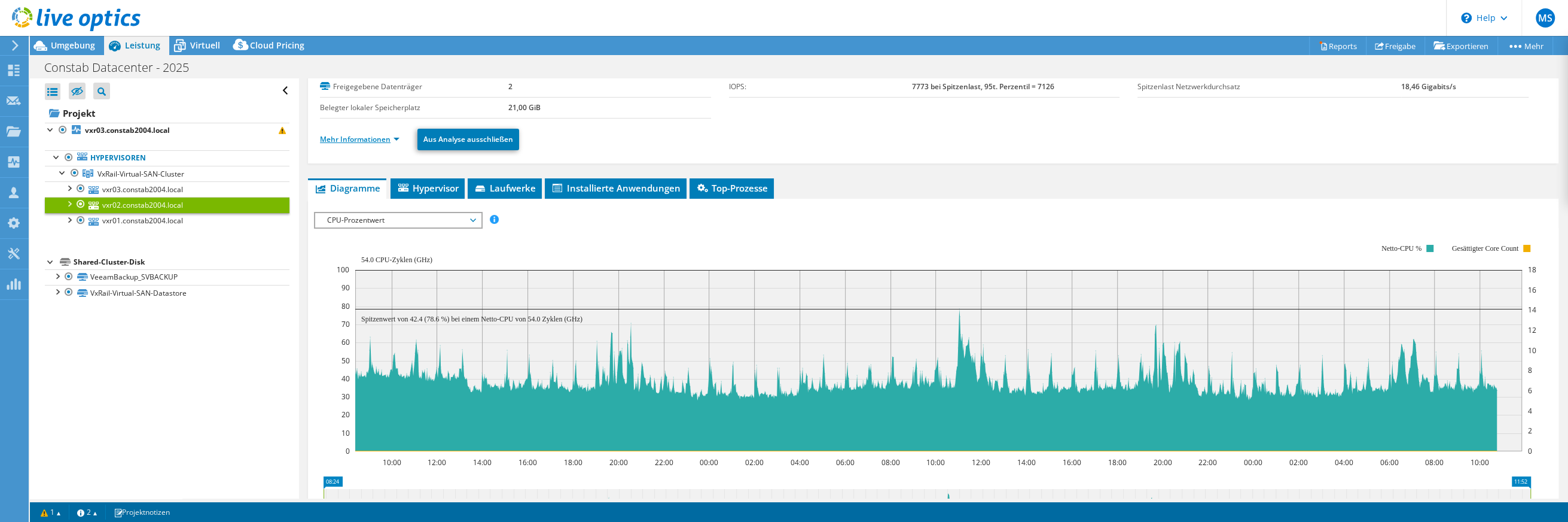
click at [374, 134] on link "Mehr Informationen" at bounding box center [360, 138] width 80 height 10
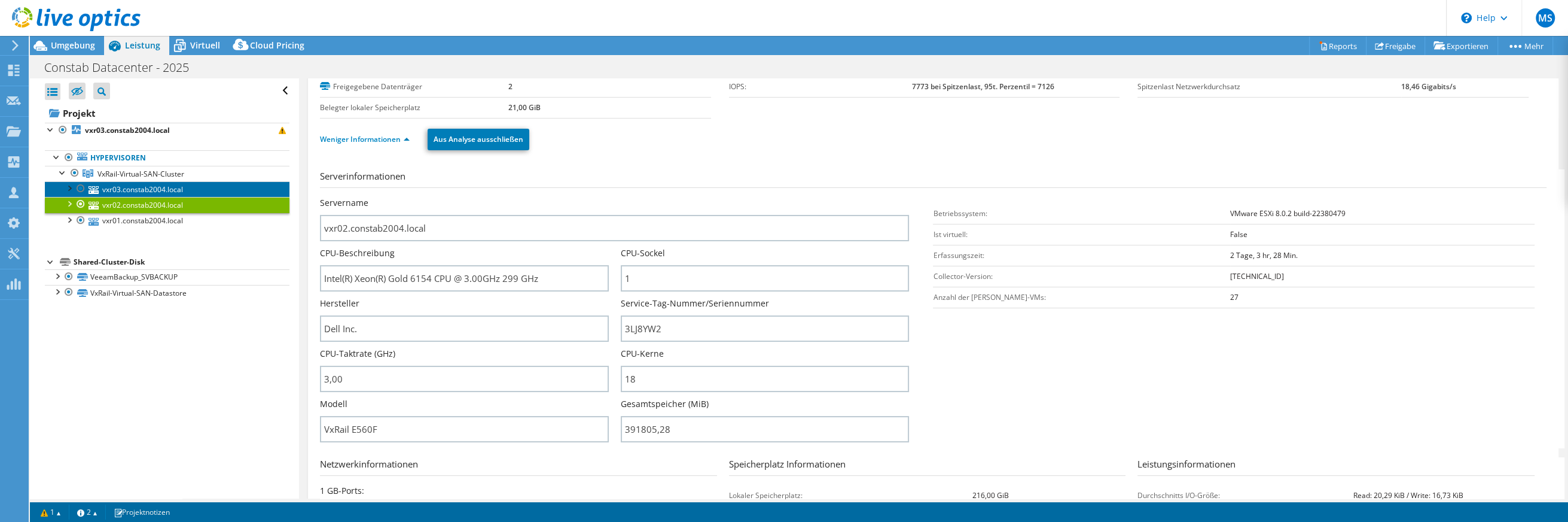
click at [177, 193] on link "vxr03.constab2004.local" at bounding box center [168, 189] width 245 height 16
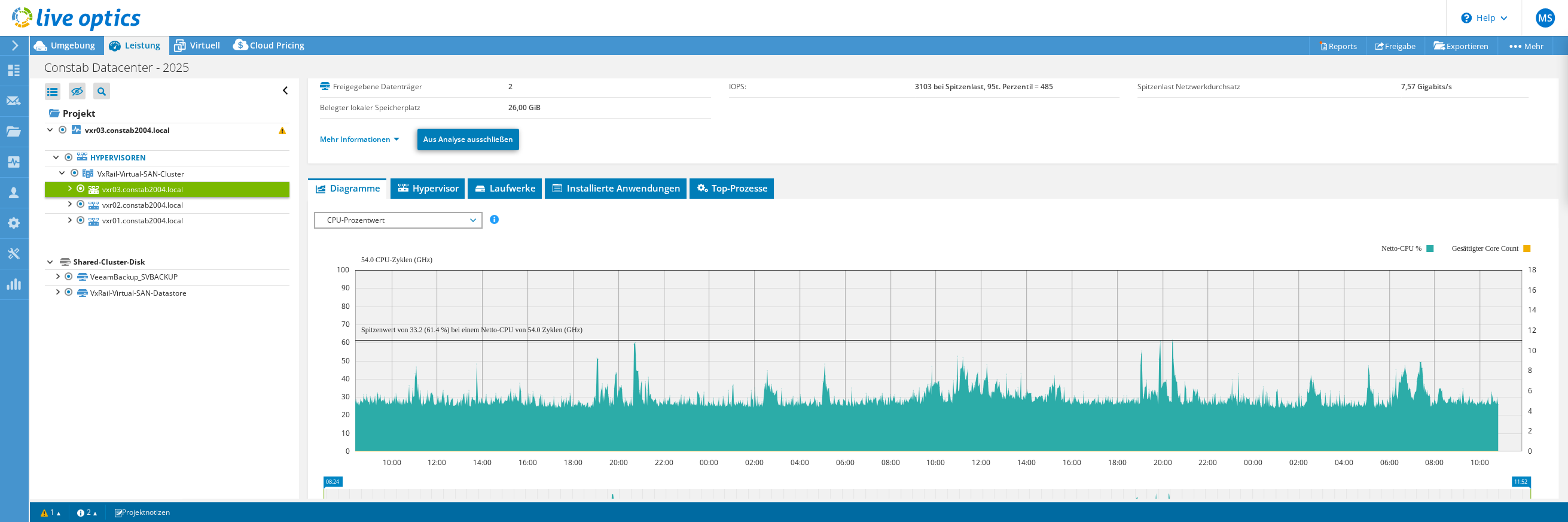
click at [396, 221] on span "CPU-Prozentwert" at bounding box center [398, 220] width 154 height 14
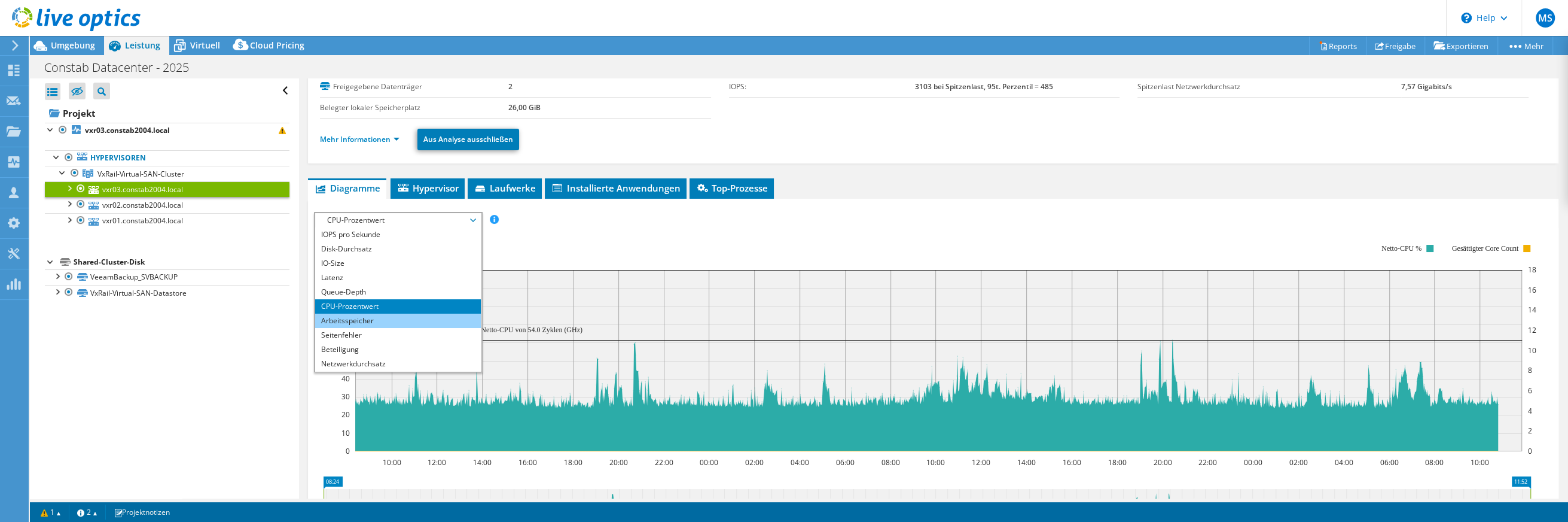
click at [356, 317] on li "Arbeitsspeicher" at bounding box center [398, 320] width 166 height 14
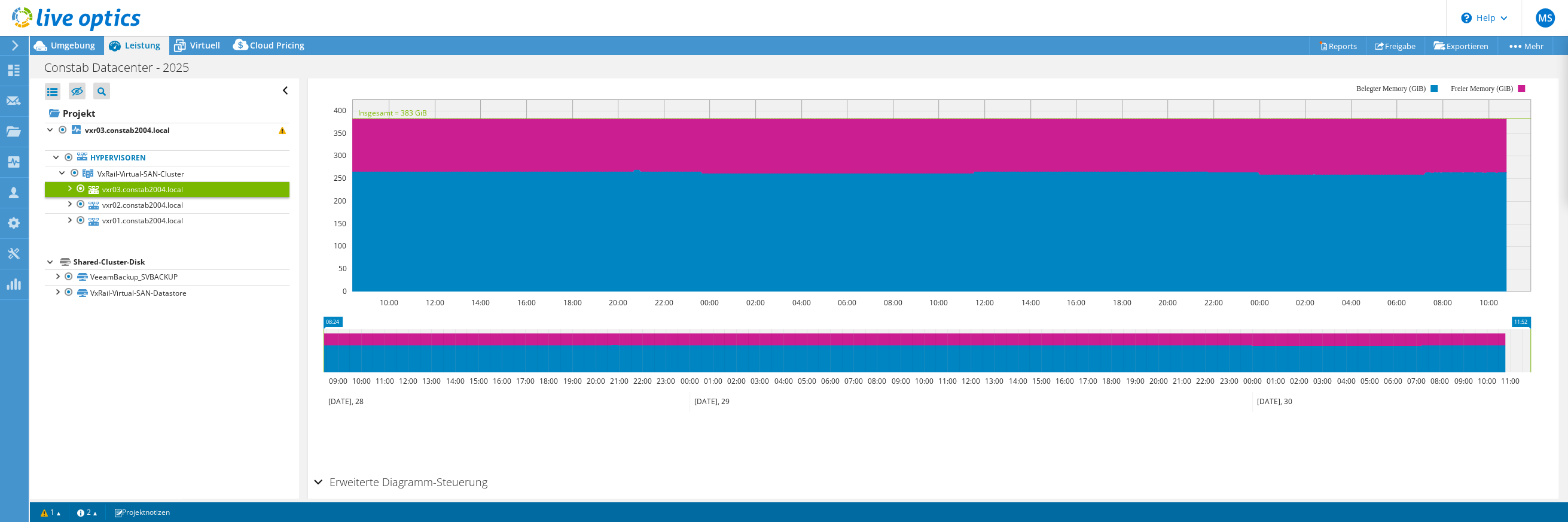
scroll to position [0, 0]
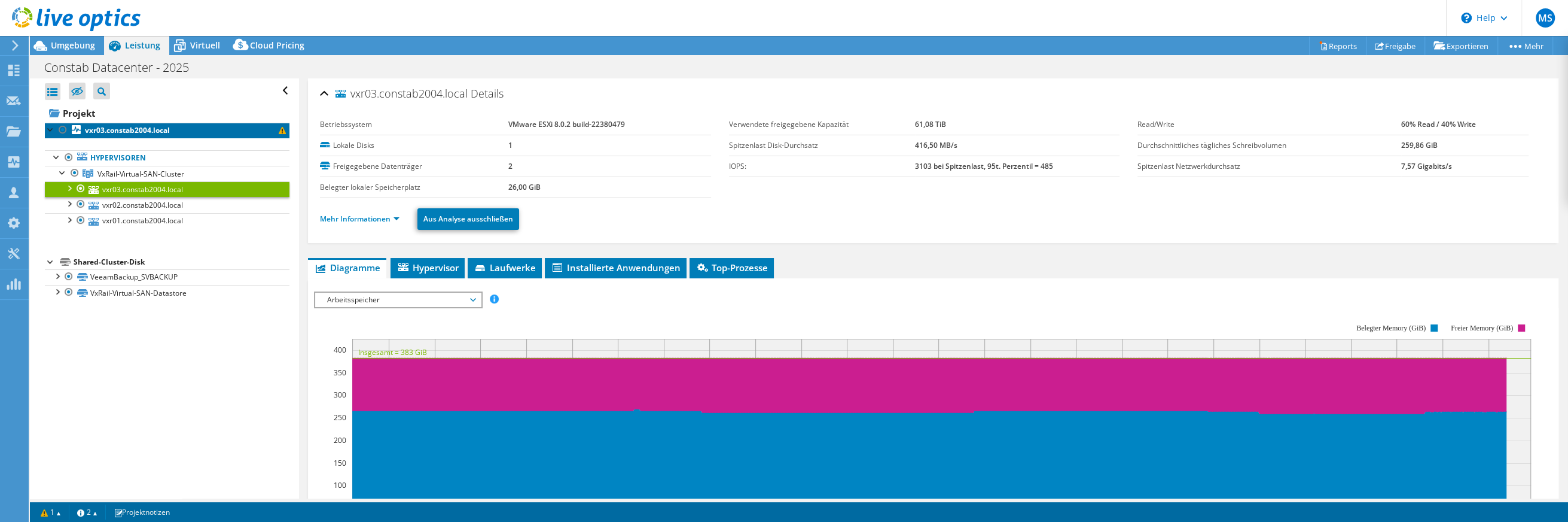
click at [113, 128] on b "vxr03.constab2004.local" at bounding box center [128, 130] width 85 height 10
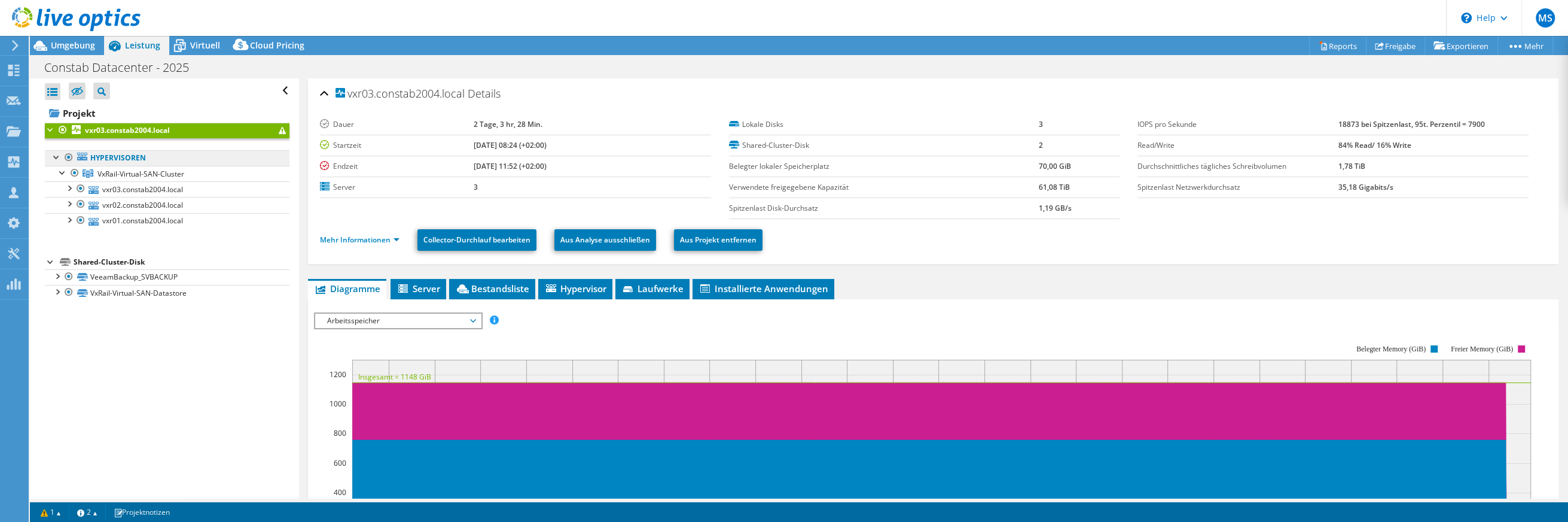
click at [107, 156] on link "Hypervisoren" at bounding box center [168, 158] width 245 height 16
click at [110, 169] on span "VxRail-Virtual-SAN-Cluster" at bounding box center [141, 173] width 87 height 10
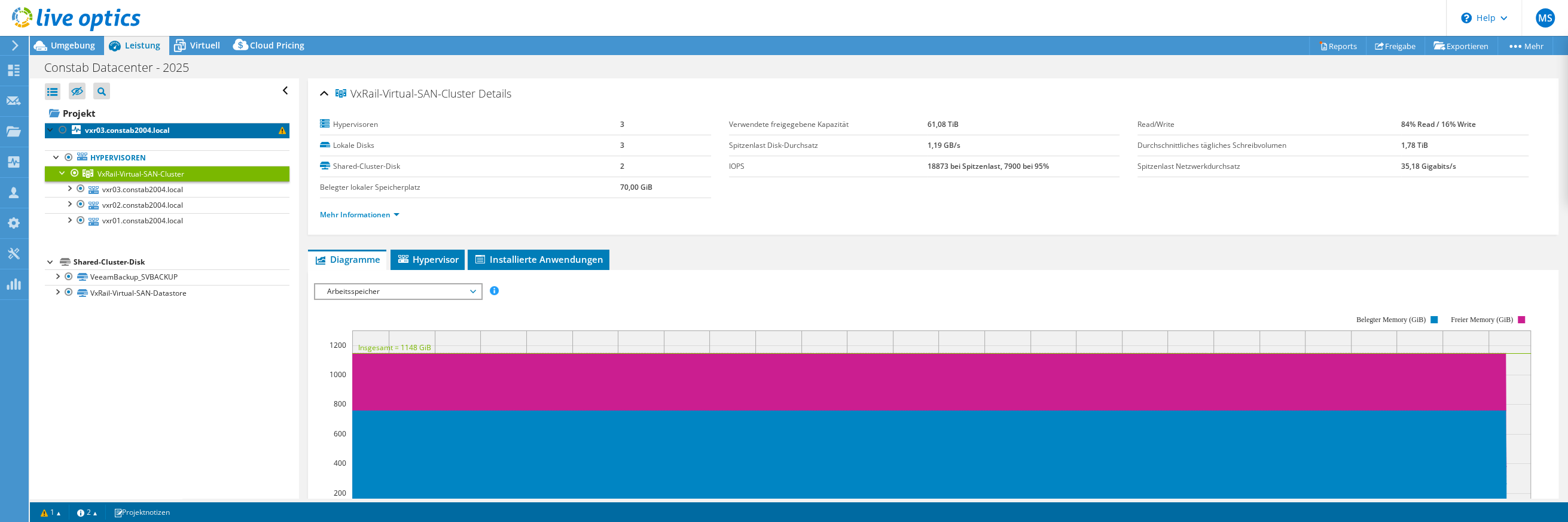
click at [111, 128] on b "vxr03.constab2004.local" at bounding box center [128, 130] width 85 height 10
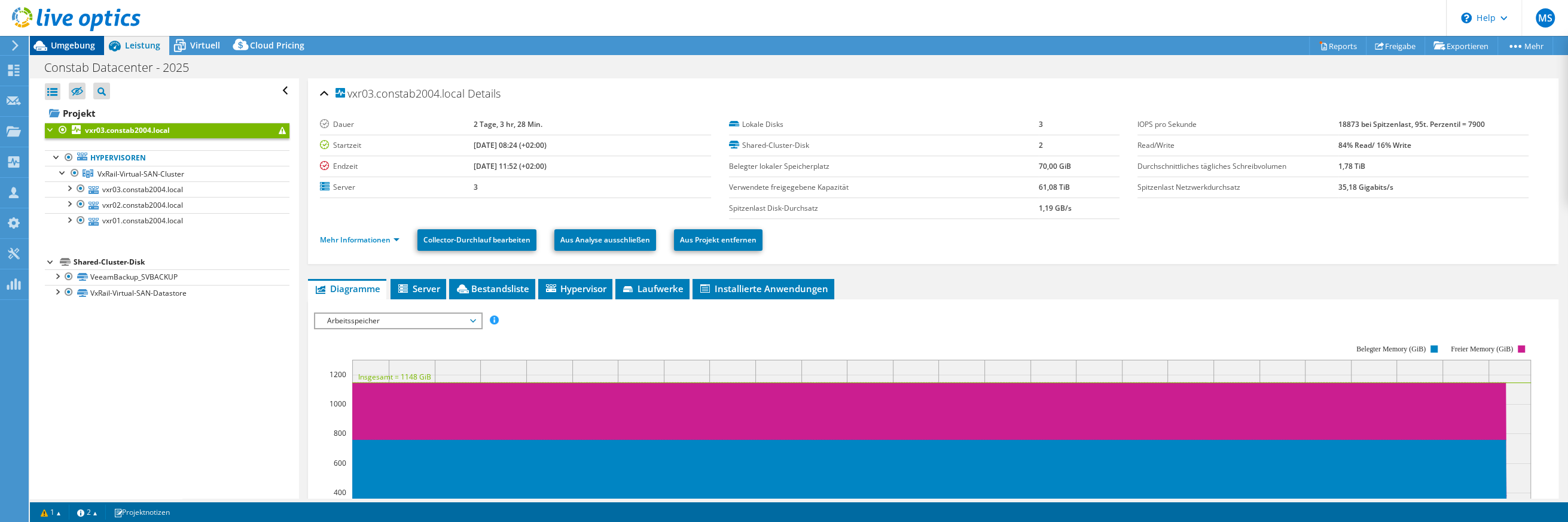
click at [63, 45] on span "Umgebung" at bounding box center [73, 44] width 44 height 12
